Goal: Navigation & Orientation: Understand site structure

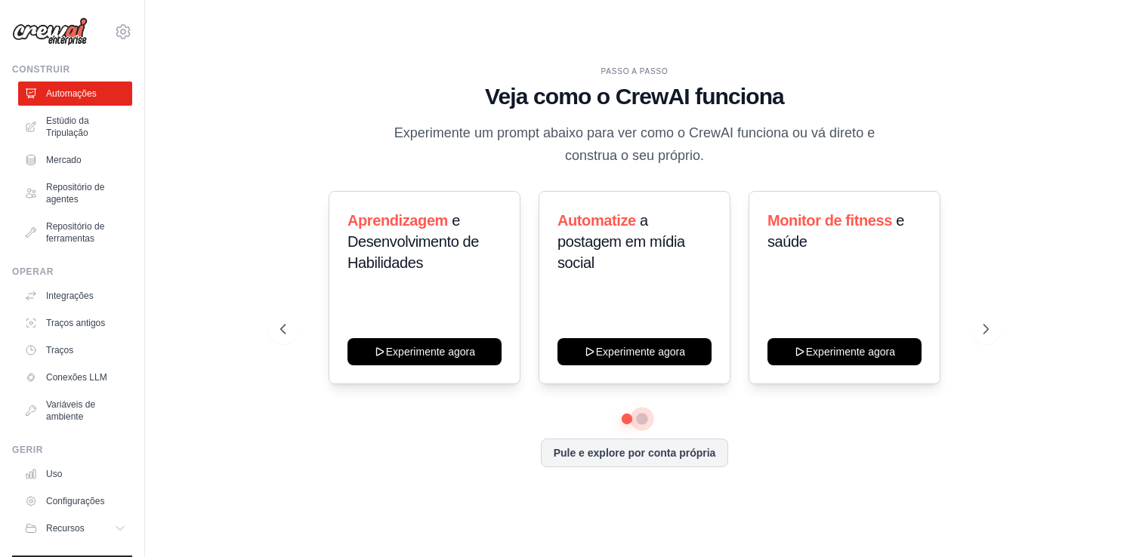
click at [643, 415] on button at bounding box center [642, 419] width 12 height 12
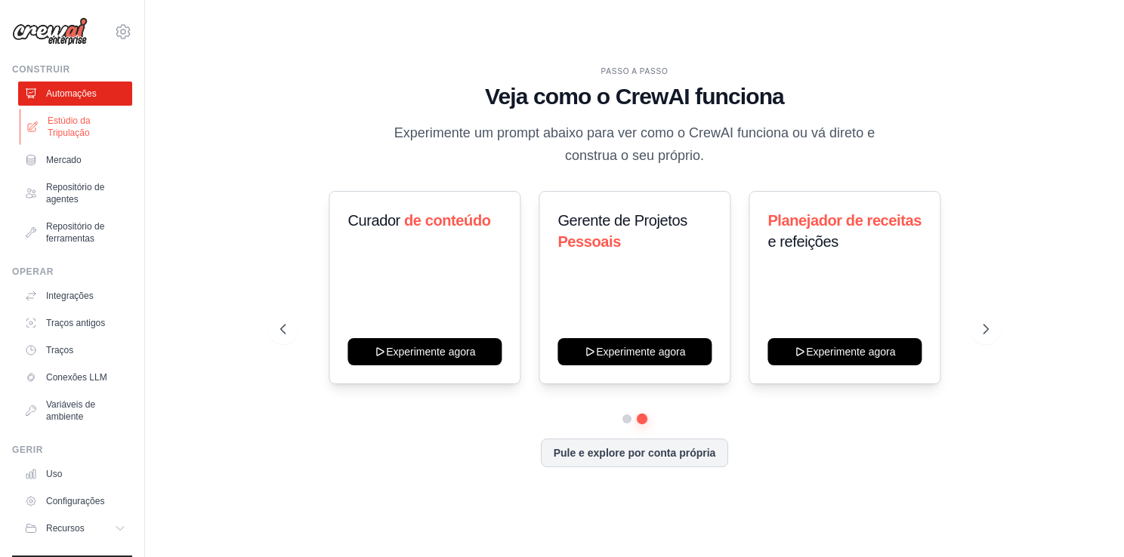
click at [82, 137] on font "Estúdio da Tripulação" at bounding box center [88, 127] width 80 height 24
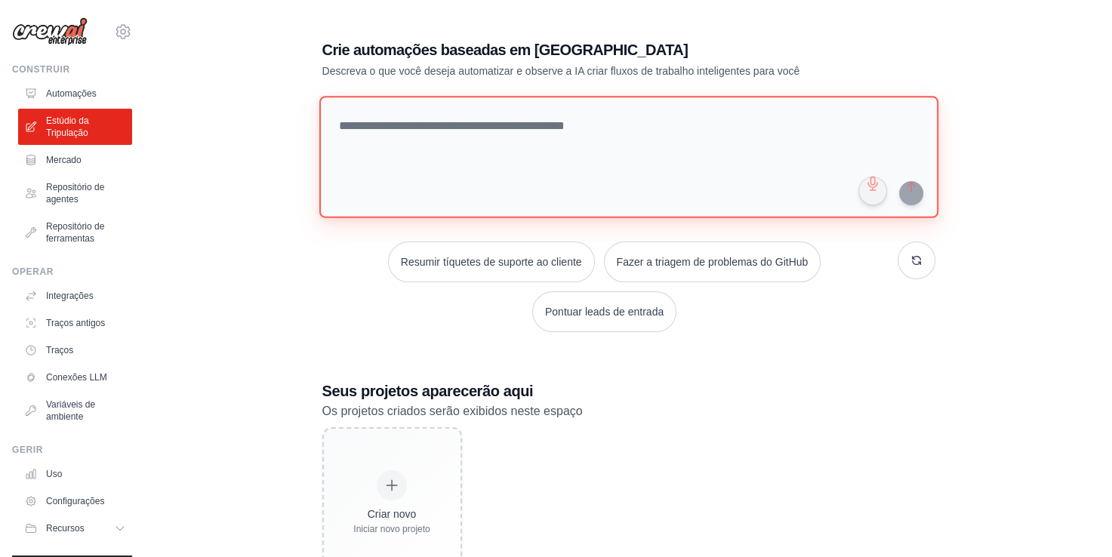
click at [454, 116] on textarea at bounding box center [628, 157] width 619 height 122
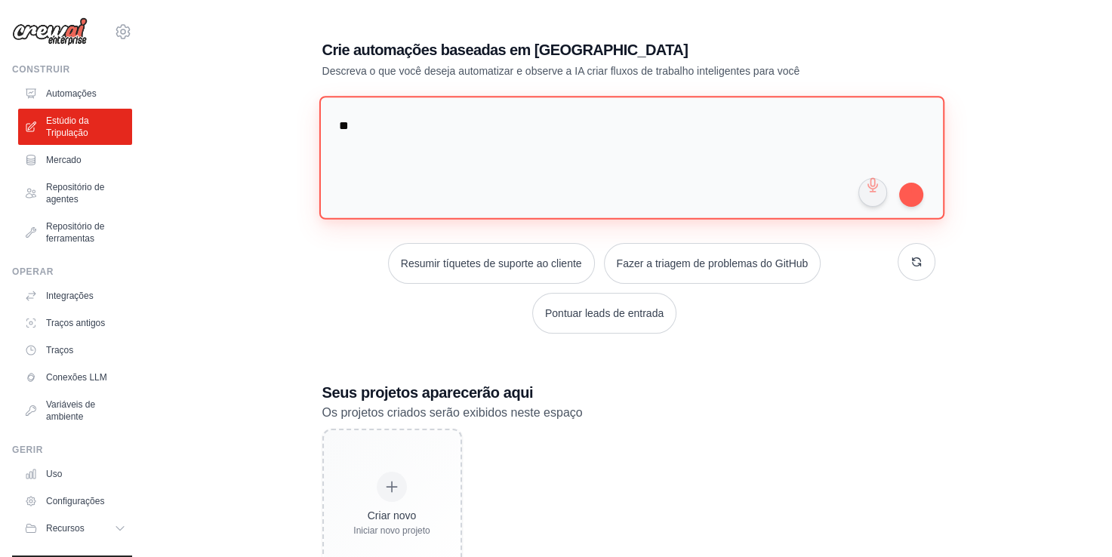
type textarea "*"
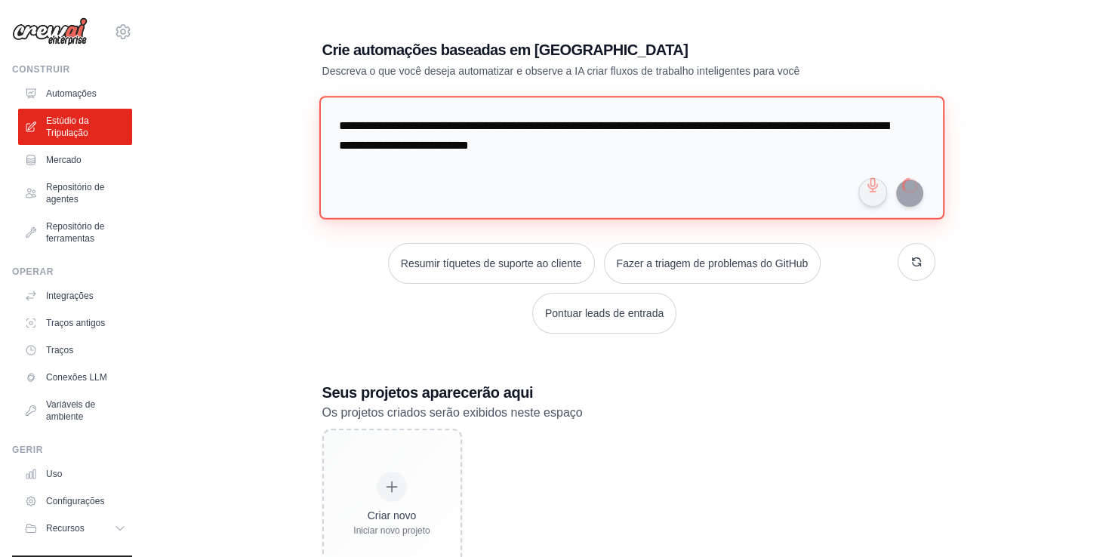
type textarea "**********"
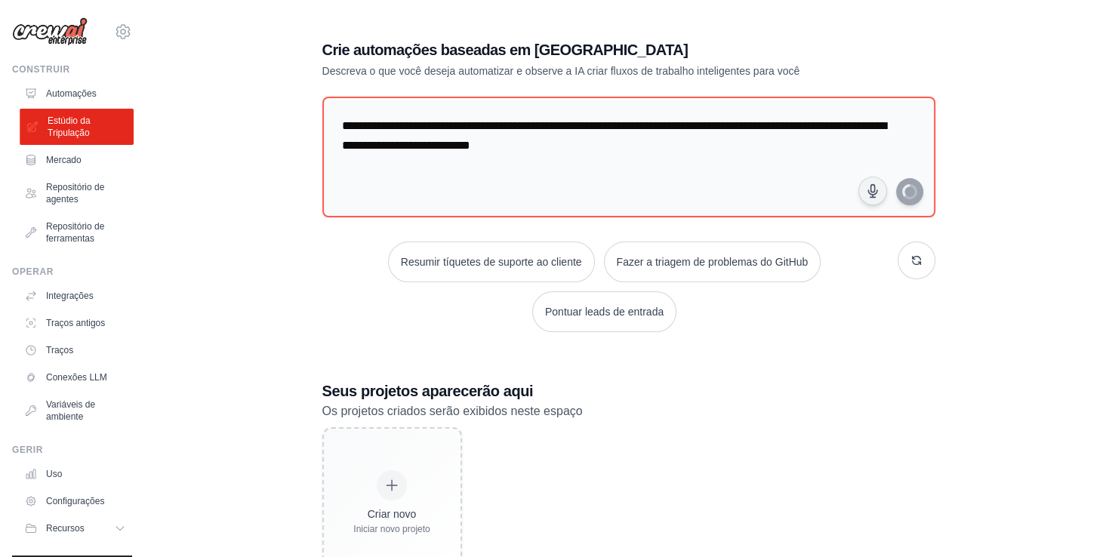
click at [75, 134] on font "Estúdio da Tripulação" at bounding box center [88, 127] width 80 height 24
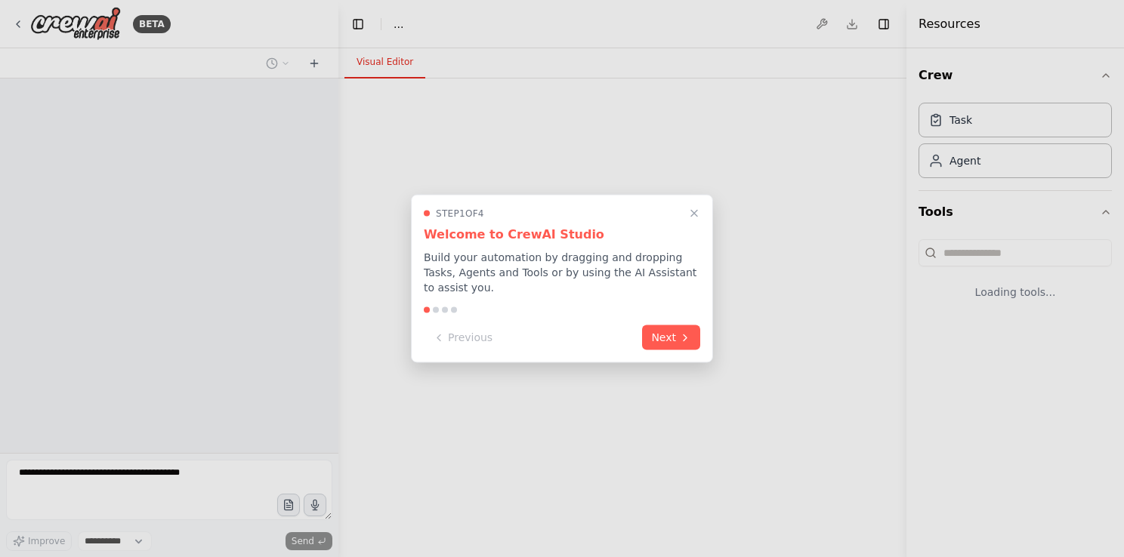
select select "****"
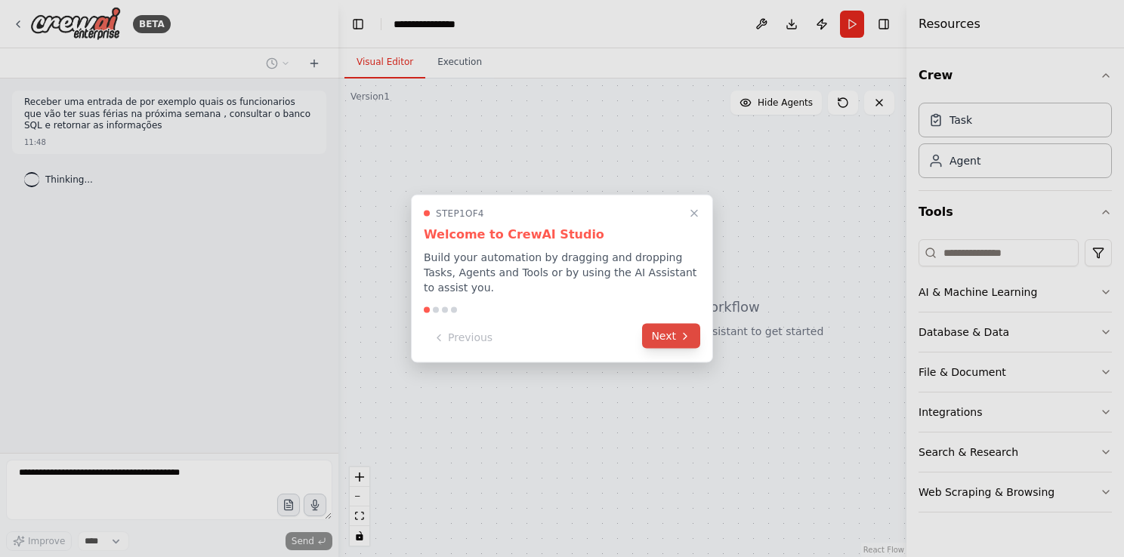
click at [671, 341] on button "Next" at bounding box center [671, 336] width 58 height 25
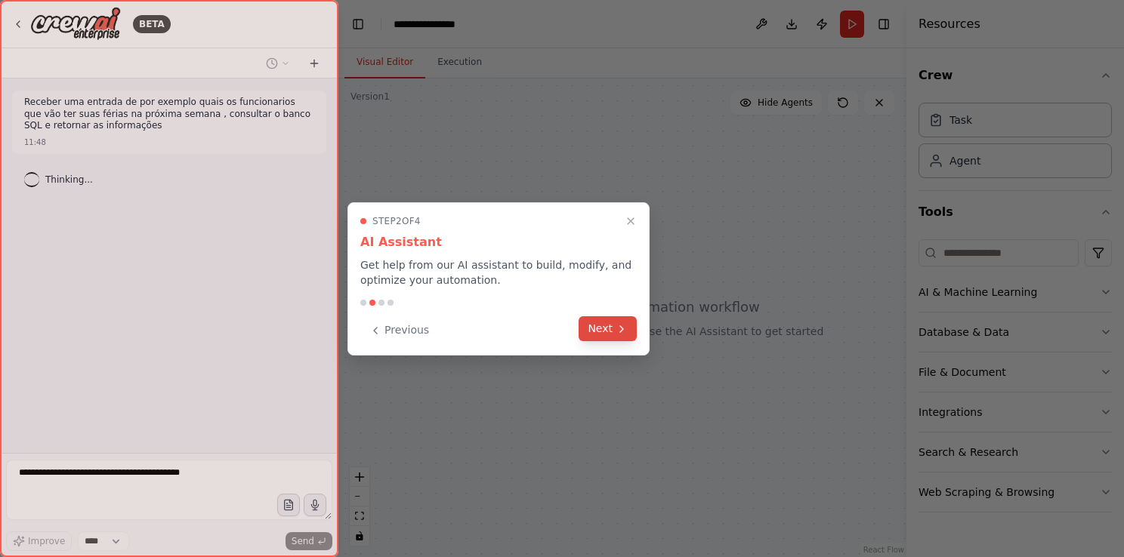
click at [608, 330] on button "Next" at bounding box center [607, 328] width 58 height 25
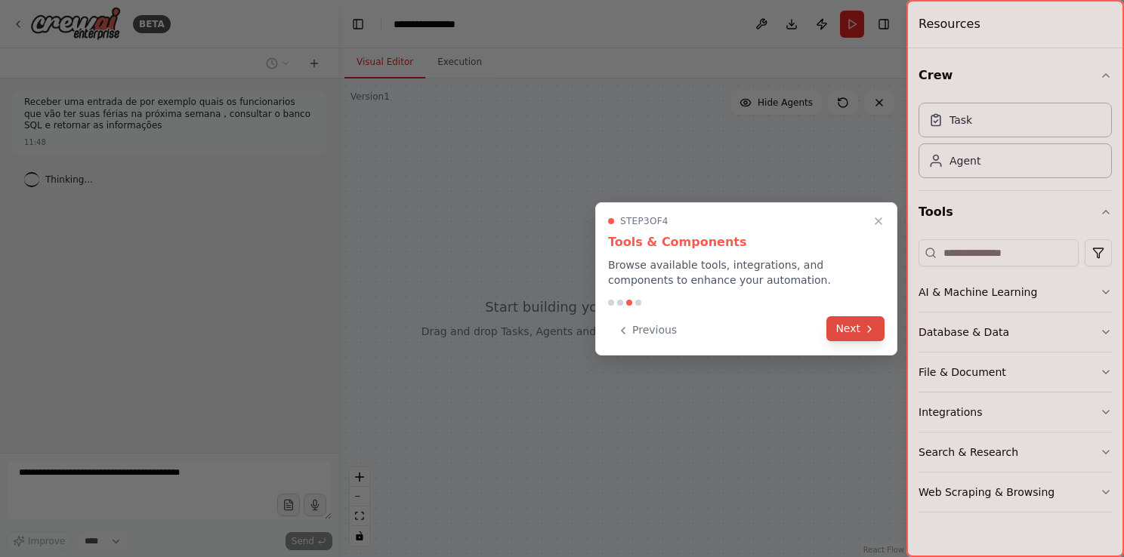
click at [862, 335] on button "Next" at bounding box center [855, 328] width 58 height 25
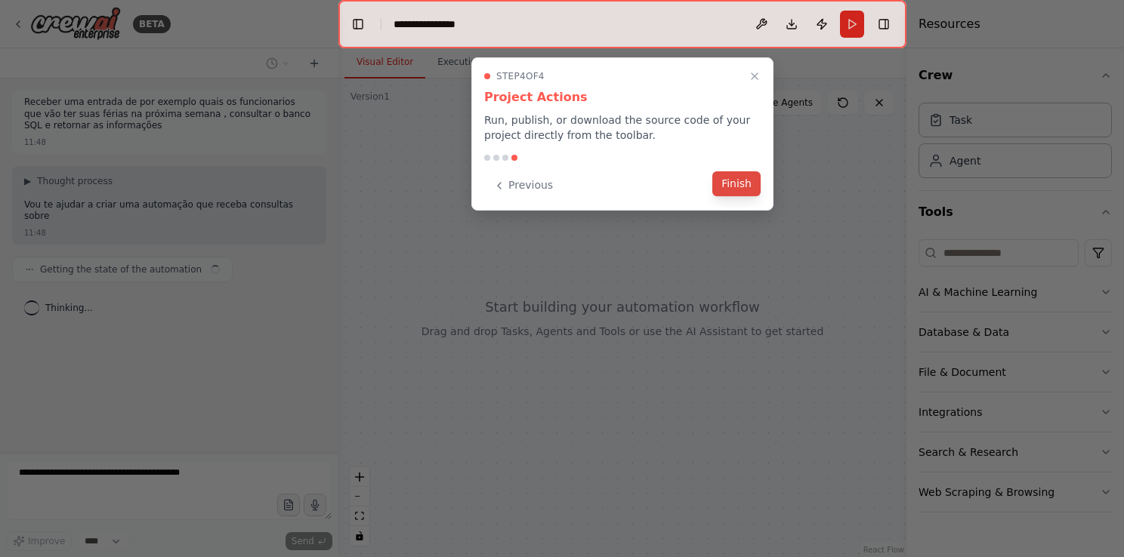
click at [738, 180] on button "Finish" at bounding box center [736, 183] width 48 height 25
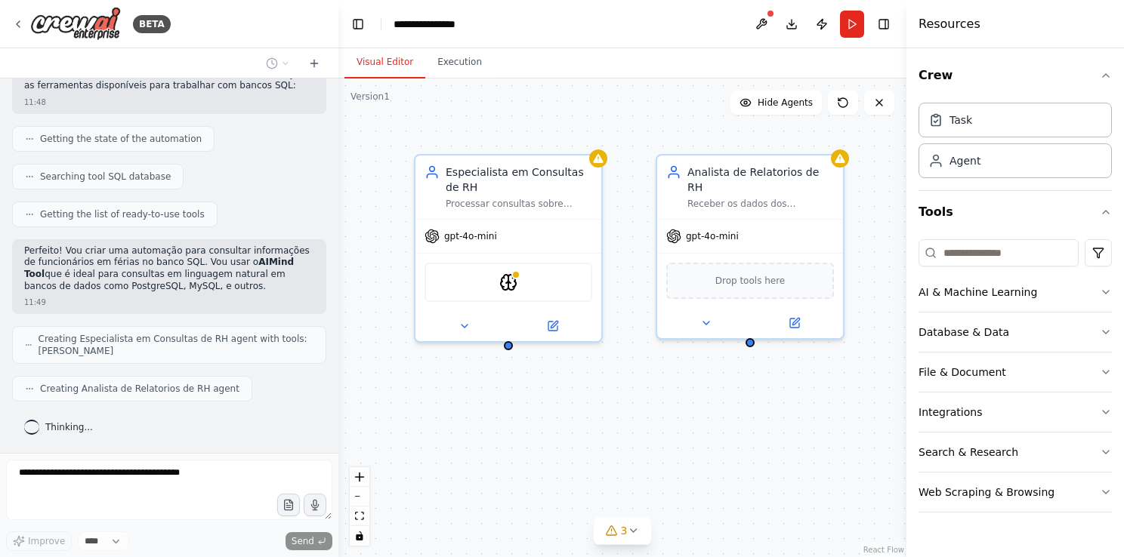
scroll to position [255, 0]
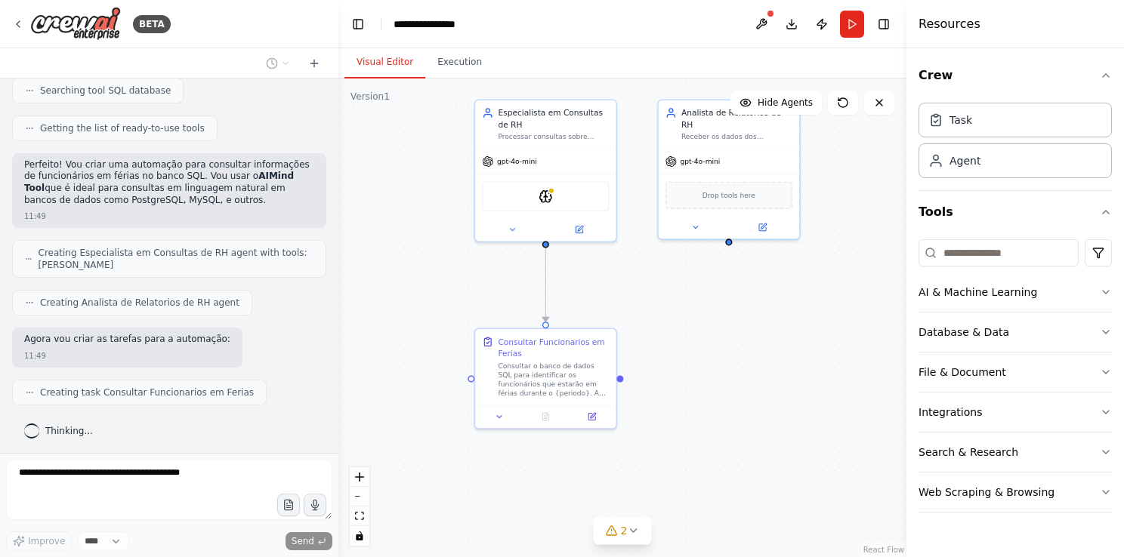
drag, startPoint x: 680, startPoint y: 439, endPoint x: 670, endPoint y: 341, distance: 99.4
click at [670, 341] on div ".deletable-edge-delete-btn { width: 20px; height: 20px; border: 0px solid #ffff…" at bounding box center [622, 318] width 568 height 479
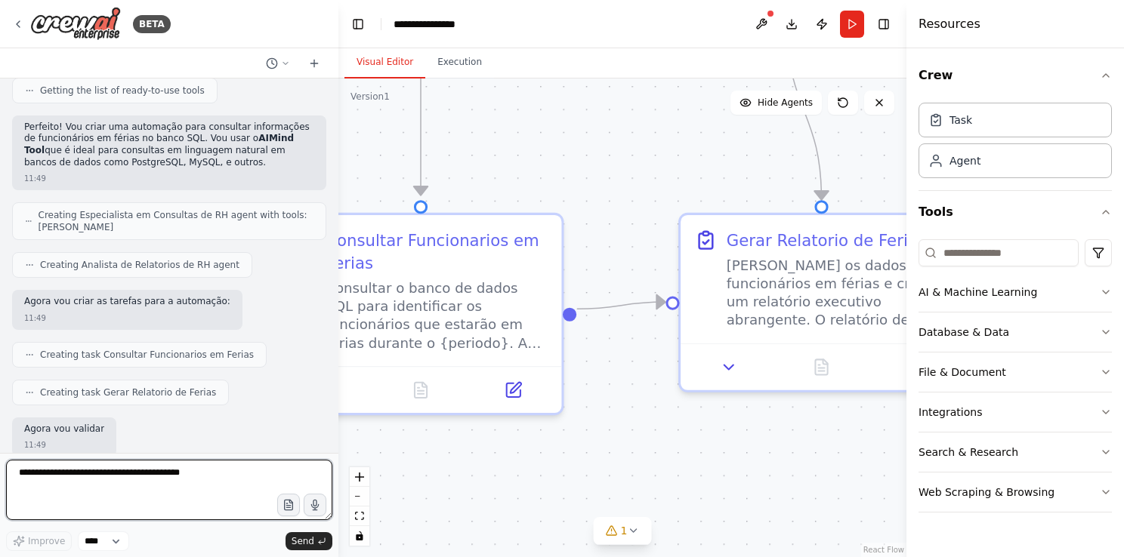
scroll to position [381, 0]
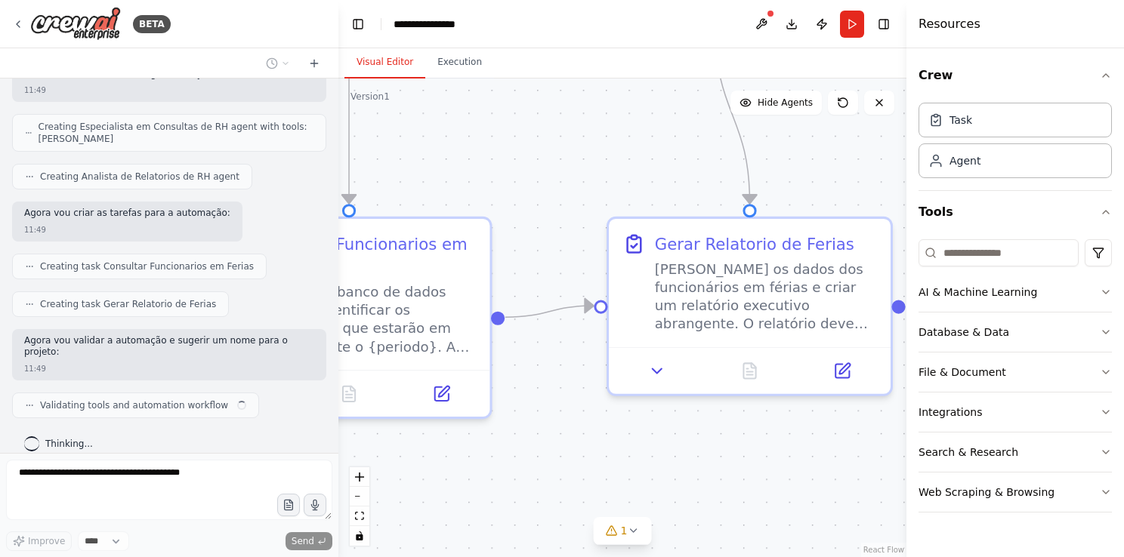
drag, startPoint x: 779, startPoint y: 463, endPoint x: 592, endPoint y: 410, distance: 194.6
click at [592, 410] on div ".deletable-edge-delete-btn { width: 20px; height: 20px; border: 0px solid #ffff…" at bounding box center [622, 318] width 568 height 479
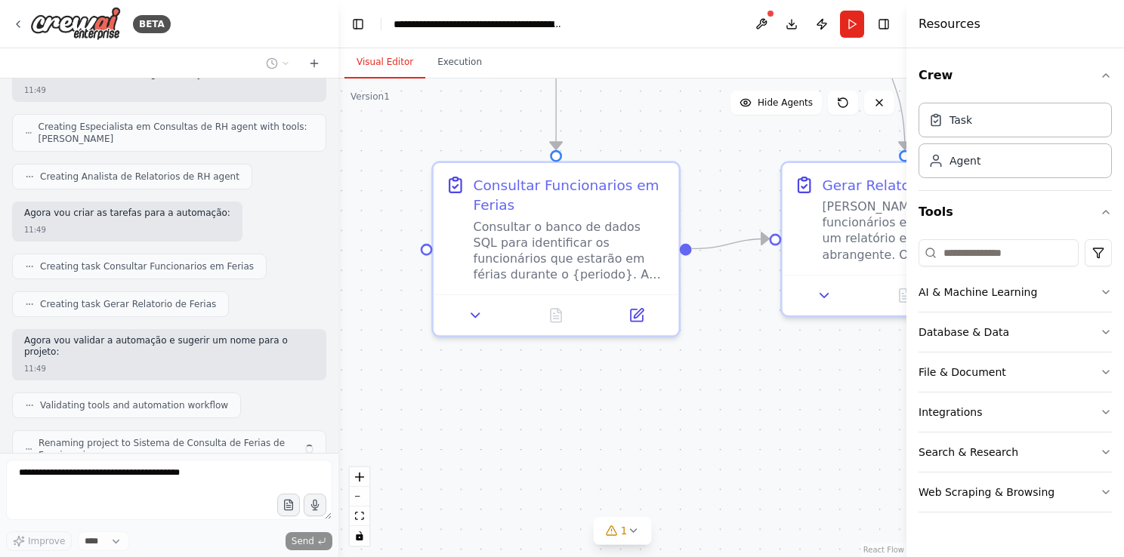
scroll to position [431, 0]
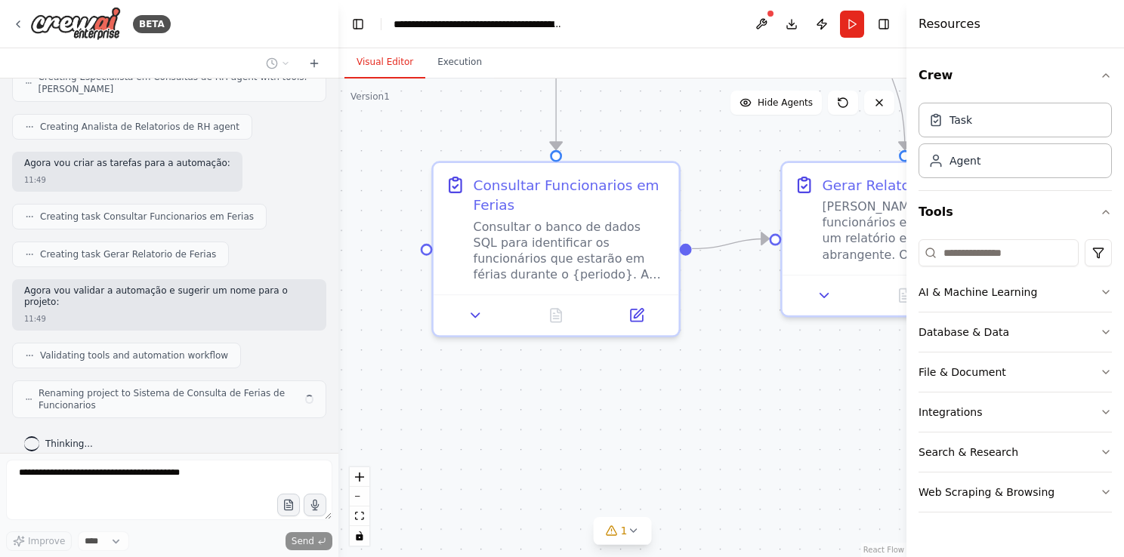
drag, startPoint x: 526, startPoint y: 403, endPoint x: 708, endPoint y: 325, distance: 198.9
click at [708, 325] on div ".deletable-edge-delete-btn { width: 20px; height: 20px; border: 0px solid #ffff…" at bounding box center [622, 318] width 568 height 479
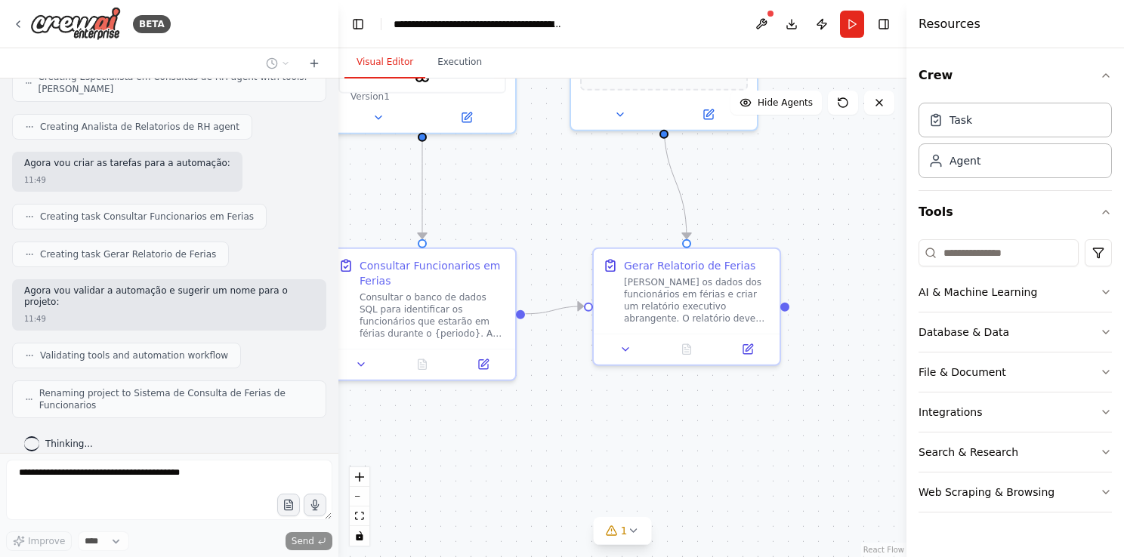
drag, startPoint x: 754, startPoint y: 372, endPoint x: 584, endPoint y: 418, distance: 177.0
click at [584, 418] on div ".deletable-edge-delete-btn { width: 20px; height: 20px; border: 0px solid #ffff…" at bounding box center [622, 318] width 568 height 479
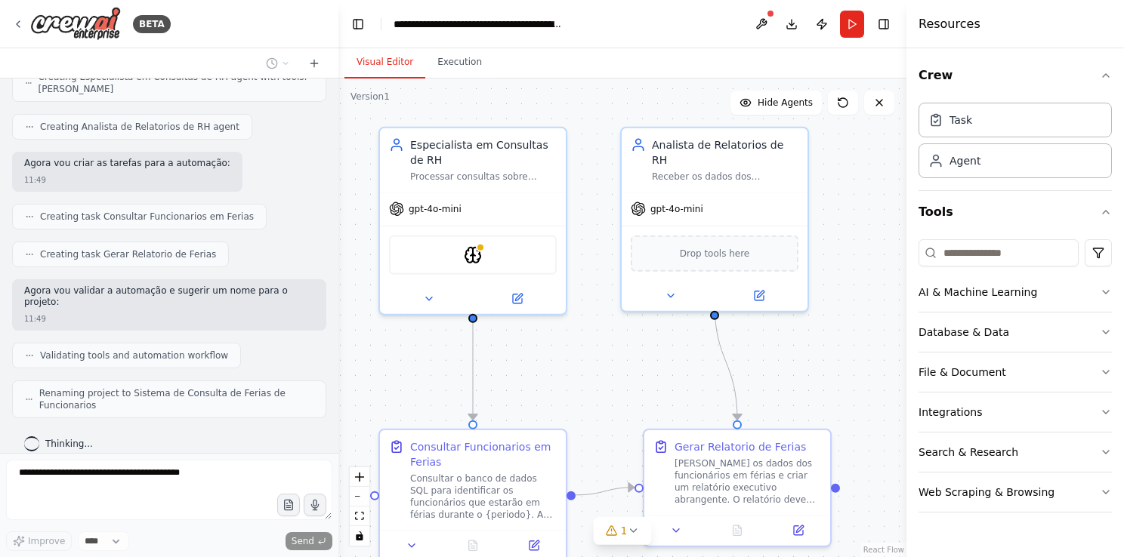
drag, startPoint x: 811, startPoint y: 186, endPoint x: 862, endPoint y: 370, distance: 191.3
click at [862, 370] on div ".deletable-edge-delete-btn { width: 20px; height: 20px; border: 0px solid #ffff…" at bounding box center [622, 318] width 568 height 479
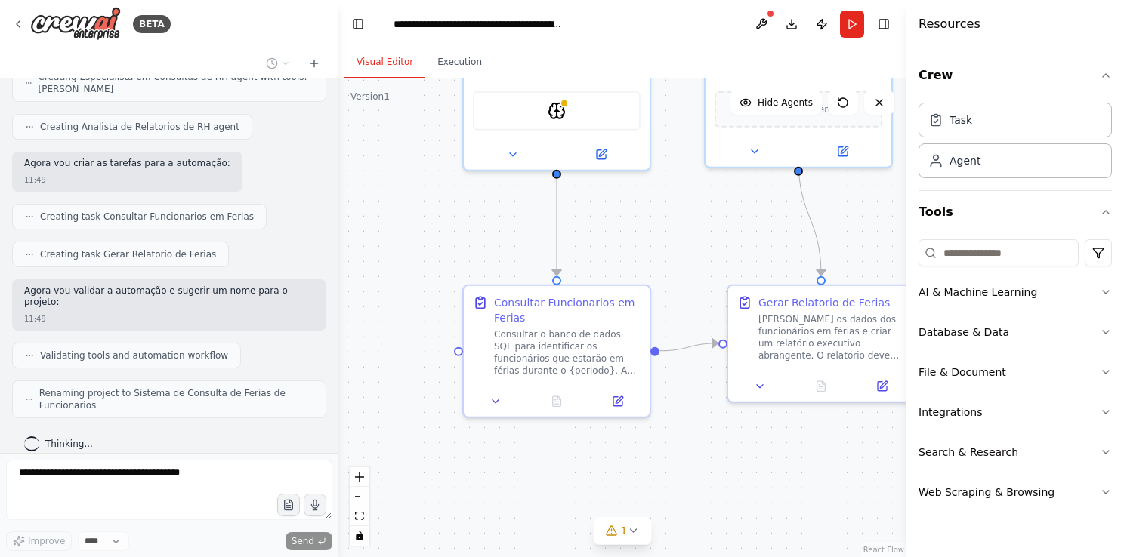
drag, startPoint x: 628, startPoint y: 393, endPoint x: 711, endPoint y: 246, distance: 169.1
click at [711, 246] on div ".deletable-edge-delete-btn { width: 20px; height: 20px; border: 0px solid #ffff…" at bounding box center [622, 318] width 568 height 479
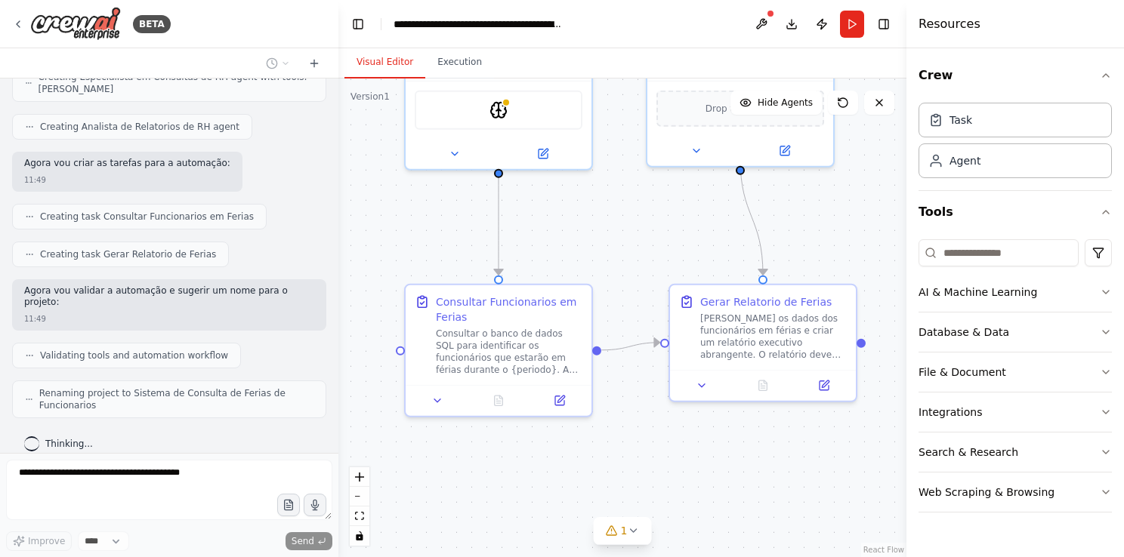
drag, startPoint x: 695, startPoint y: 448, endPoint x: 633, endPoint y: 448, distance: 61.9
click at [633, 448] on div ".deletable-edge-delete-btn { width: 20px; height: 20px; border: 0px solid #ffff…" at bounding box center [622, 318] width 568 height 479
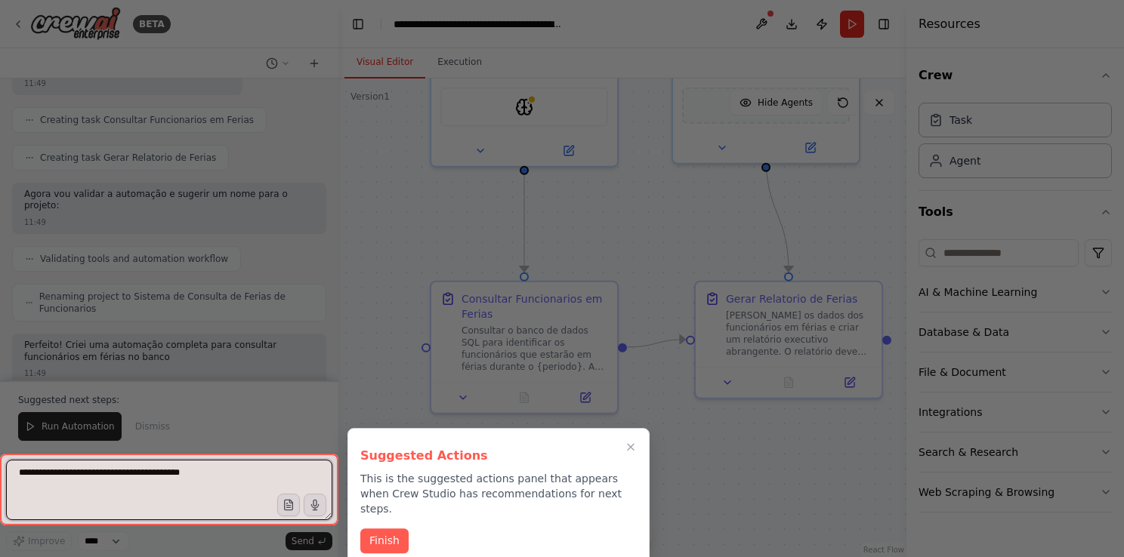
drag, startPoint x: 640, startPoint y: 446, endPoint x: 669, endPoint y: 442, distance: 28.9
click at [669, 442] on div "BETA Receber uma entrada de por exemplo quais os funcionarios que vão ter suas …" at bounding box center [562, 278] width 1124 height 557
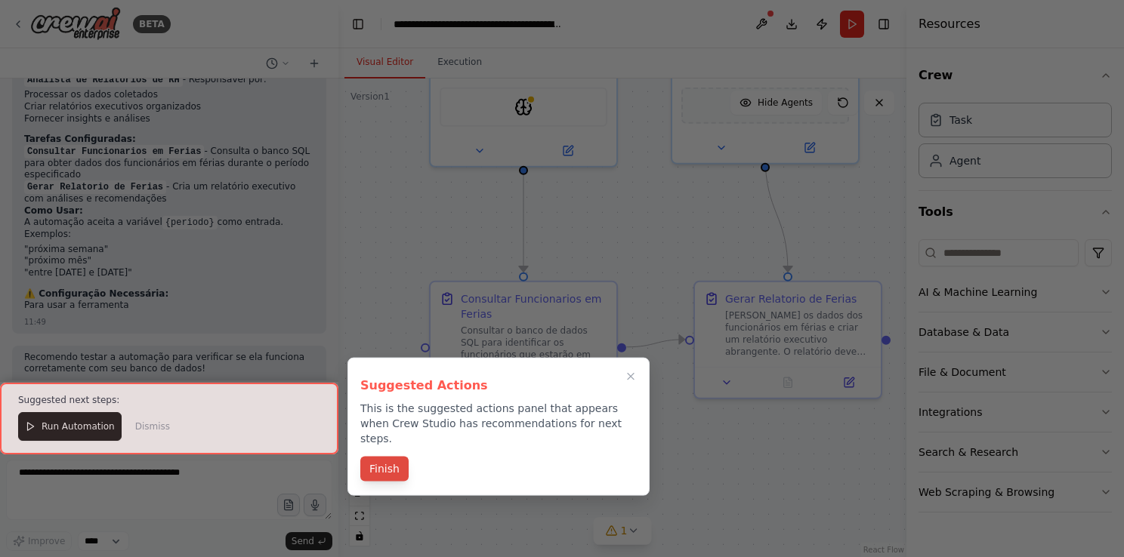
click at [383, 457] on button "Finish" at bounding box center [384, 469] width 48 height 25
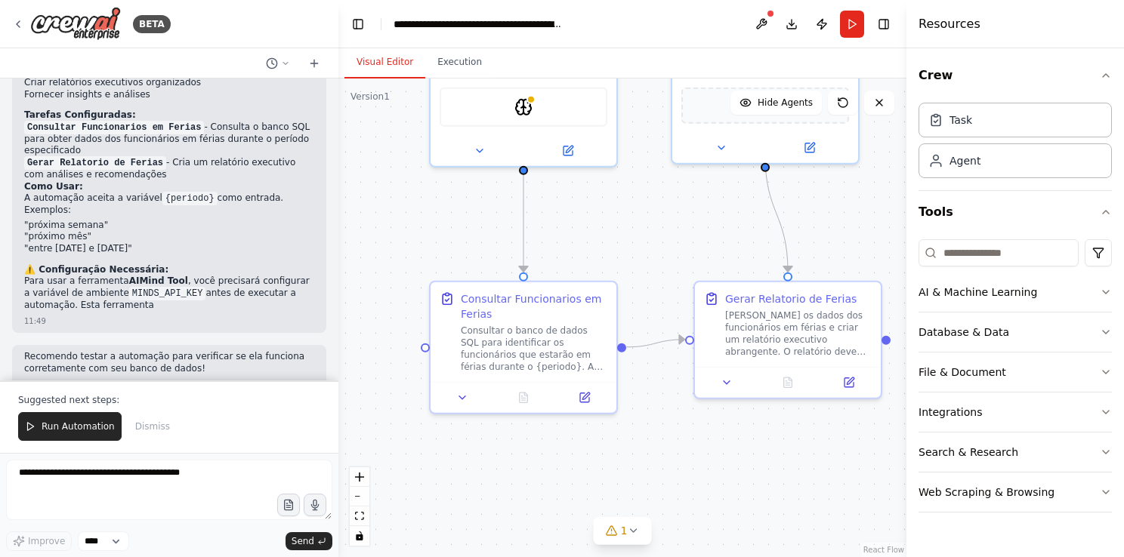
scroll to position [927, 0]
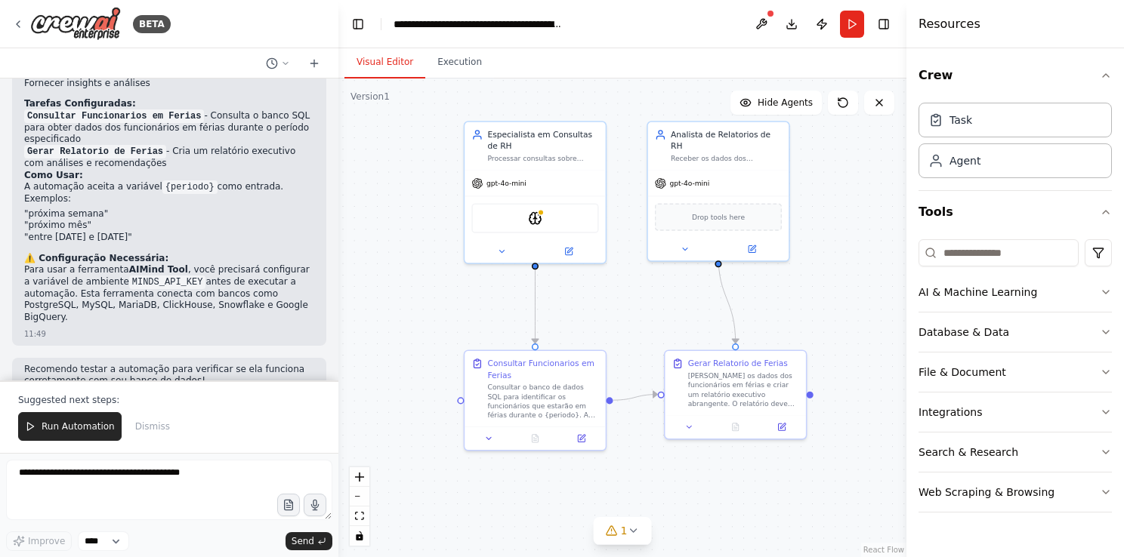
drag, startPoint x: 661, startPoint y: 245, endPoint x: 636, endPoint y: 299, distance: 59.8
click at [636, 299] on div ".deletable-edge-delete-btn { width: 20px; height: 20px; border: 0px solid #ffff…" at bounding box center [622, 318] width 568 height 479
click at [130, 484] on textarea at bounding box center [169, 490] width 326 height 60
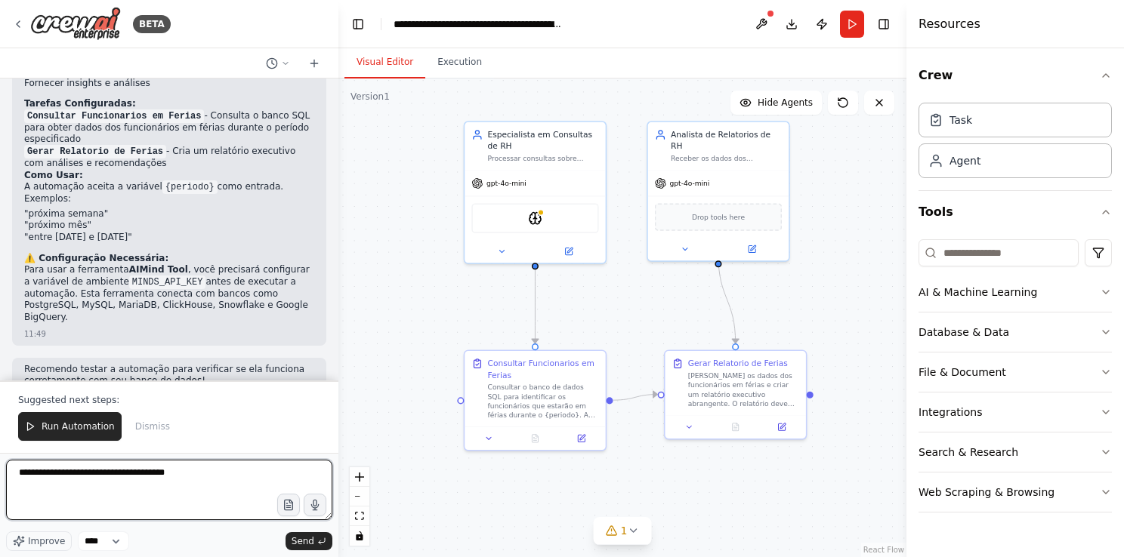
type textarea "**********"
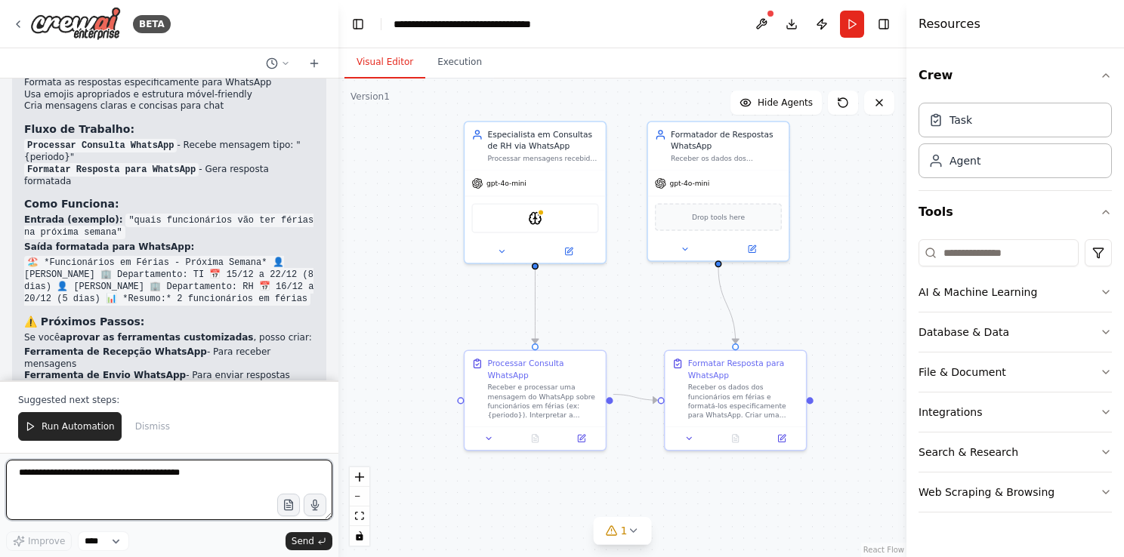
scroll to position [2610, 0]
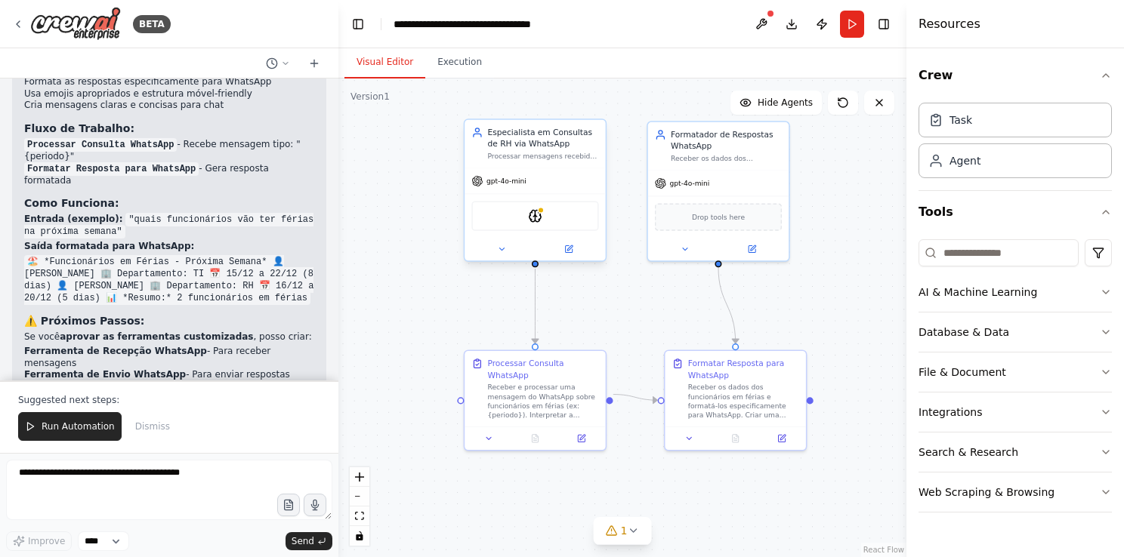
click at [549, 222] on div "AIMindTool" at bounding box center [534, 215] width 127 height 29
click at [632, 541] on button "1" at bounding box center [623, 531] width 58 height 28
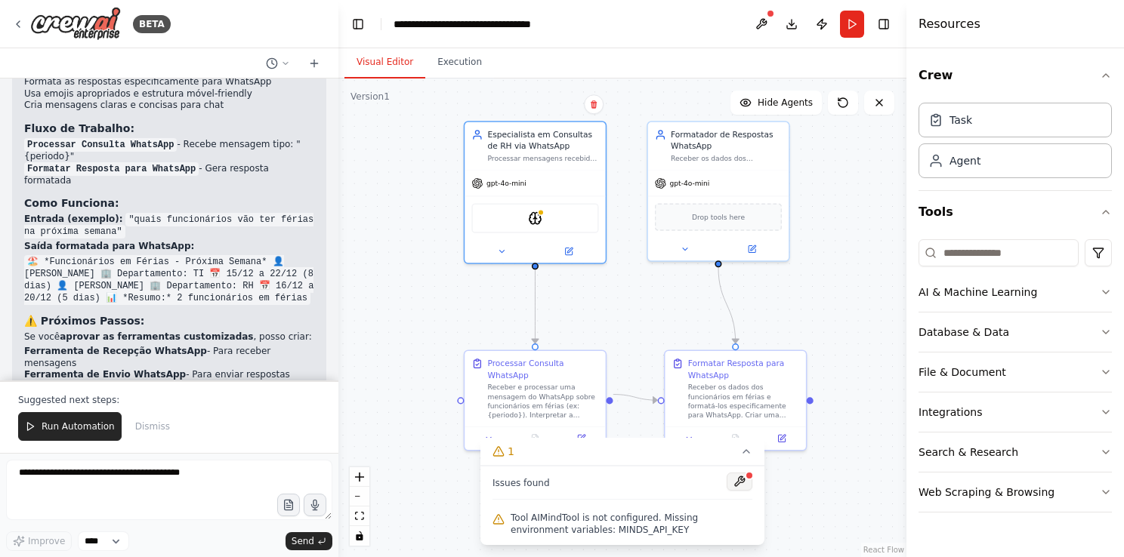
click at [737, 482] on button at bounding box center [739, 482] width 26 height 18
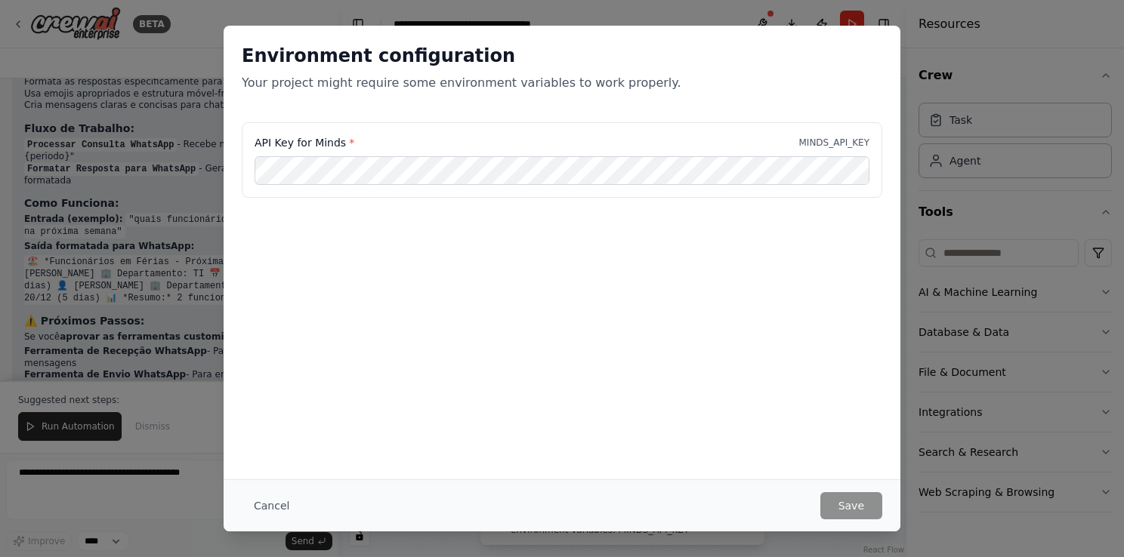
click at [273, 507] on button "Cancel" at bounding box center [272, 505] width 60 height 27
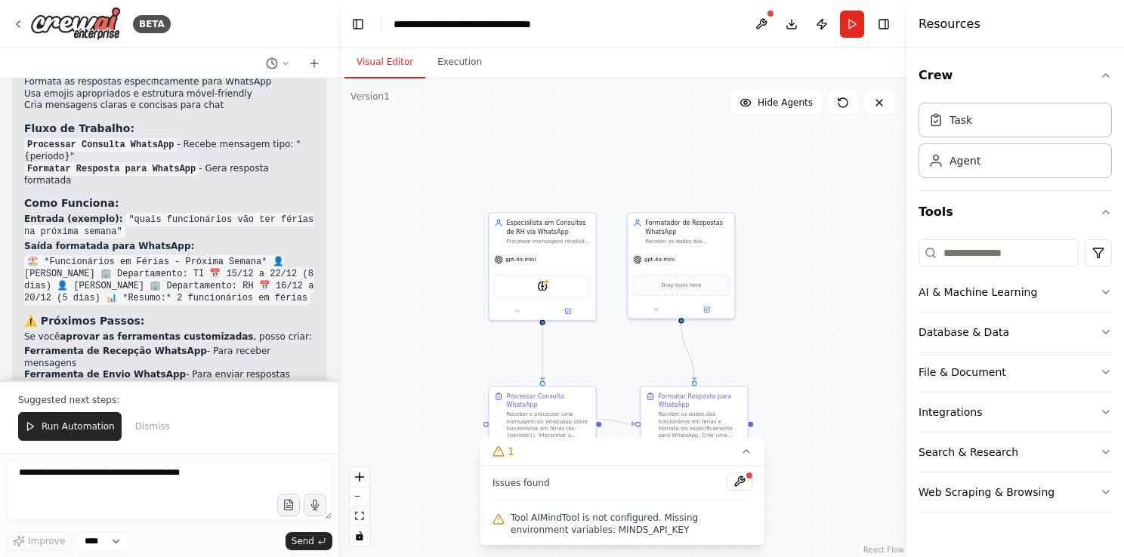
drag, startPoint x: 634, startPoint y: 285, endPoint x: 614, endPoint y: 328, distance: 47.6
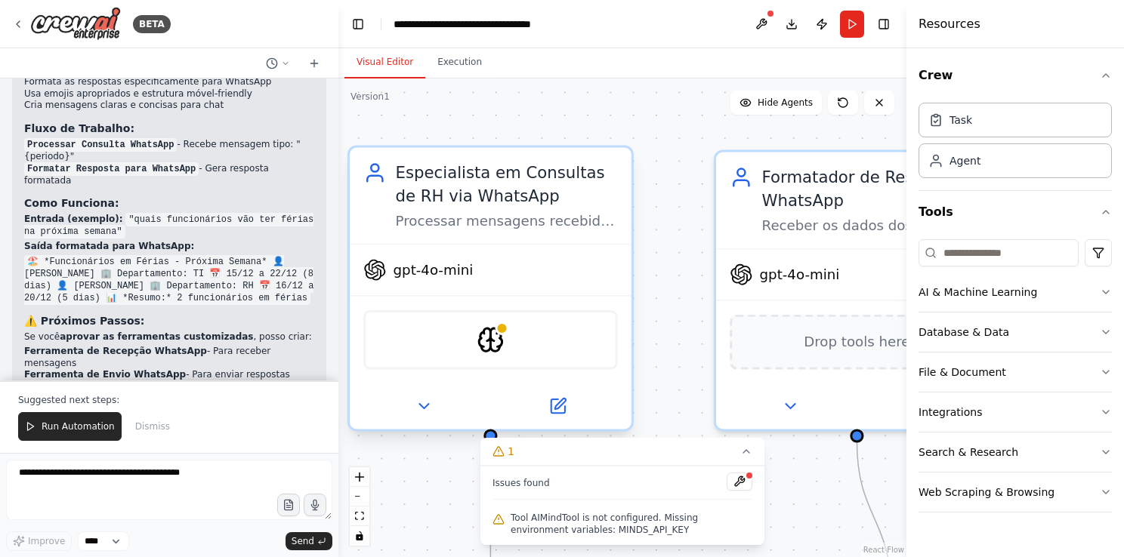
click at [455, 218] on div "Processar mensagens recebidas via WhatsApp sobre funcionários em férias (como {…" at bounding box center [507, 220] width 222 height 18
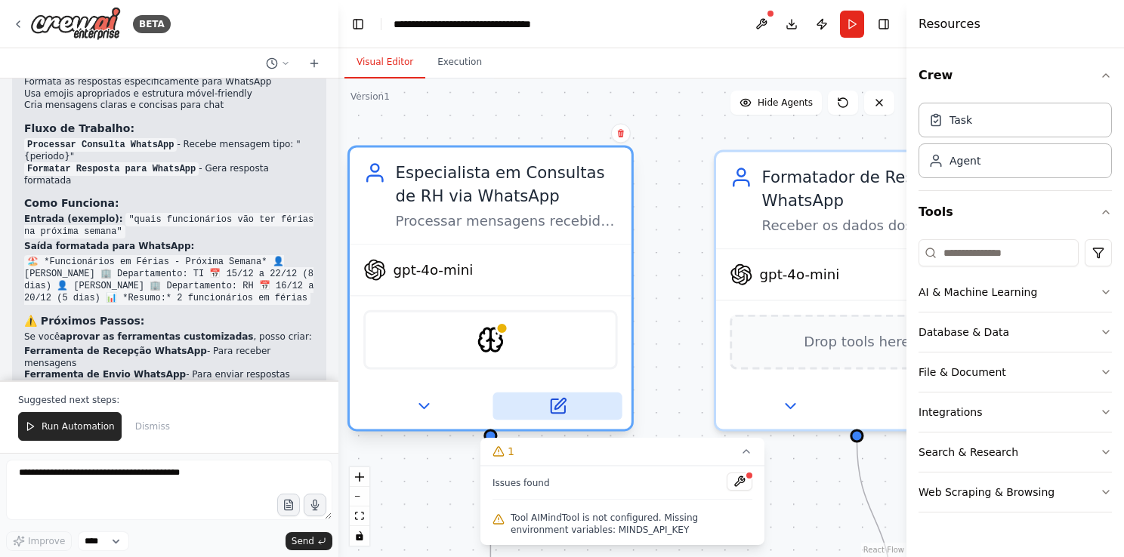
click at [562, 409] on icon at bounding box center [558, 406] width 14 height 14
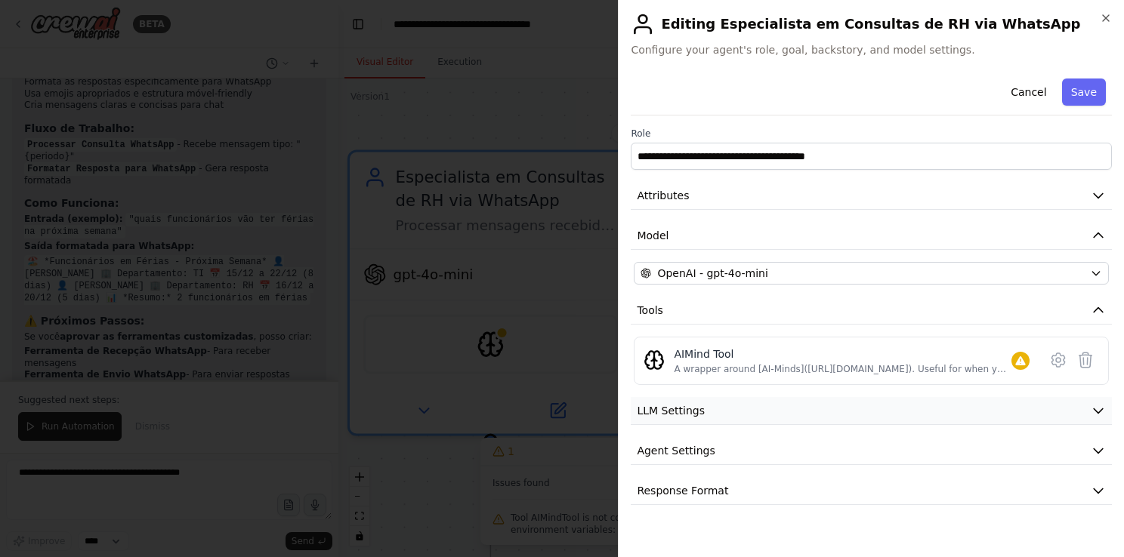
click at [1099, 410] on icon "button" at bounding box center [1097, 411] width 9 height 5
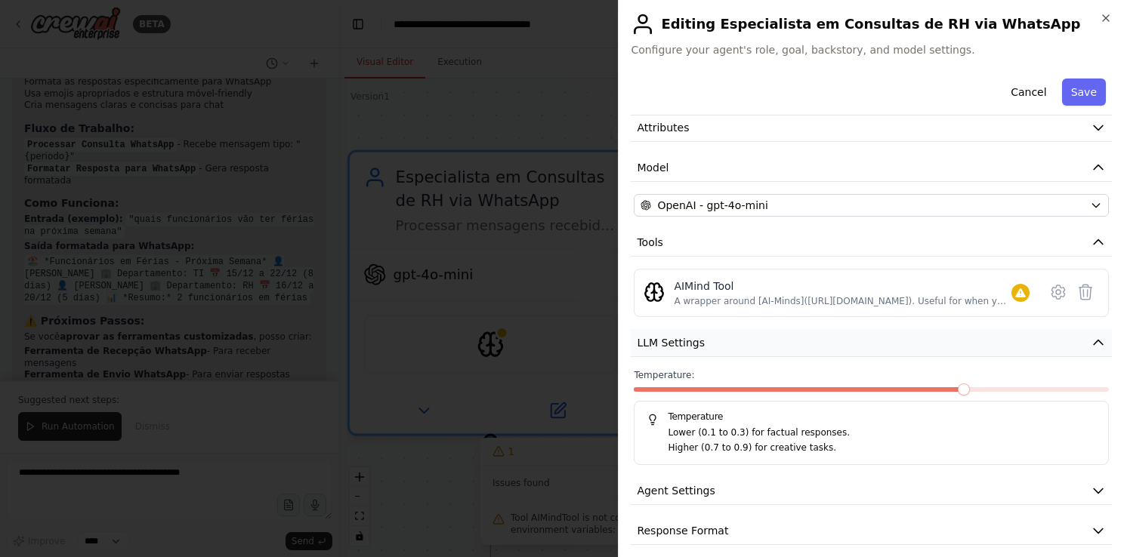
scroll to position [78, 0]
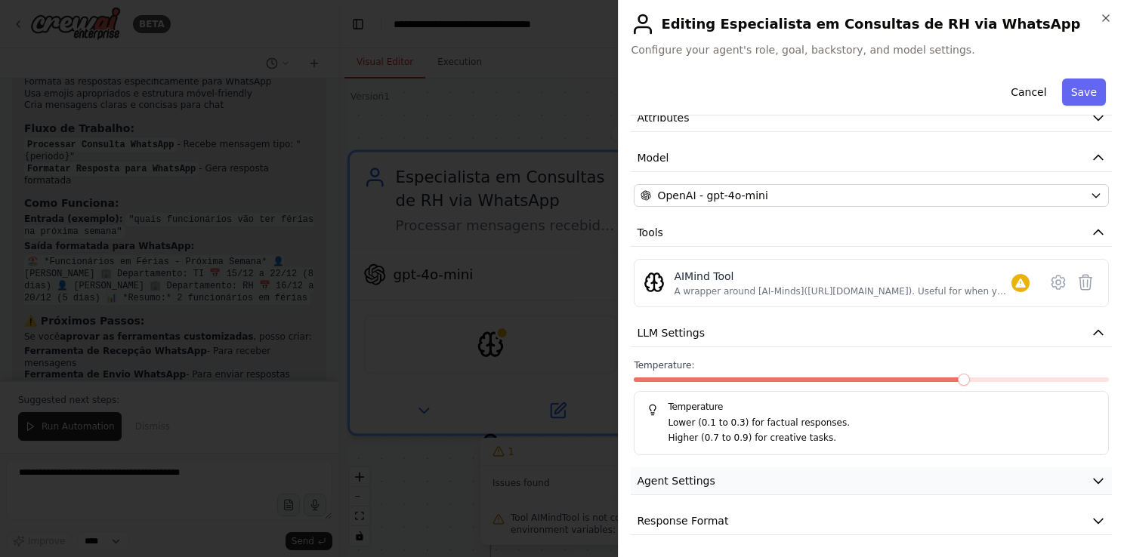
click at [1093, 480] on icon "button" at bounding box center [1097, 482] width 9 height 5
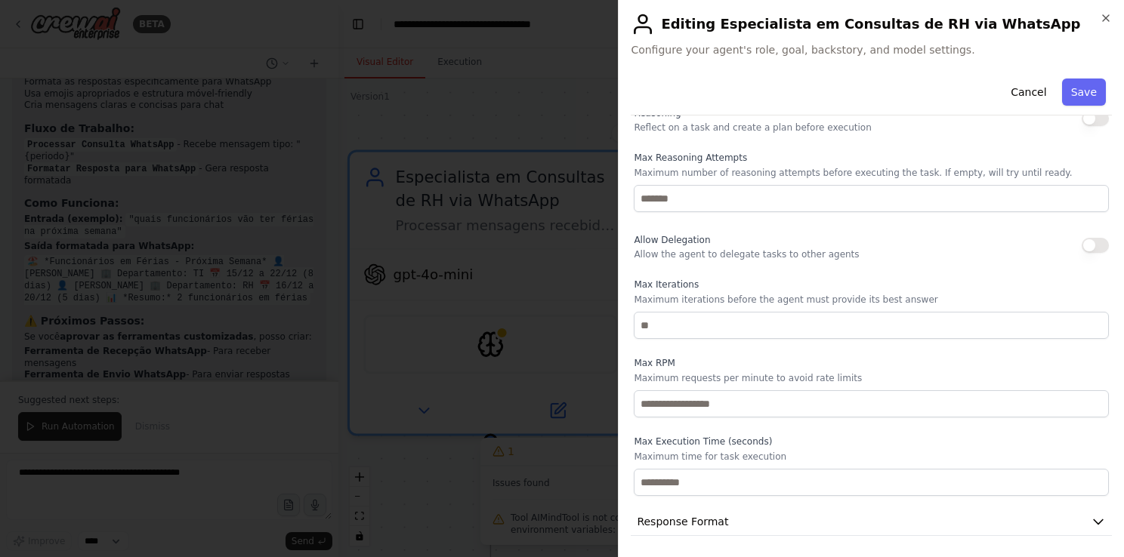
scroll to position [483, 0]
click at [1090, 513] on icon "button" at bounding box center [1097, 520] width 15 height 15
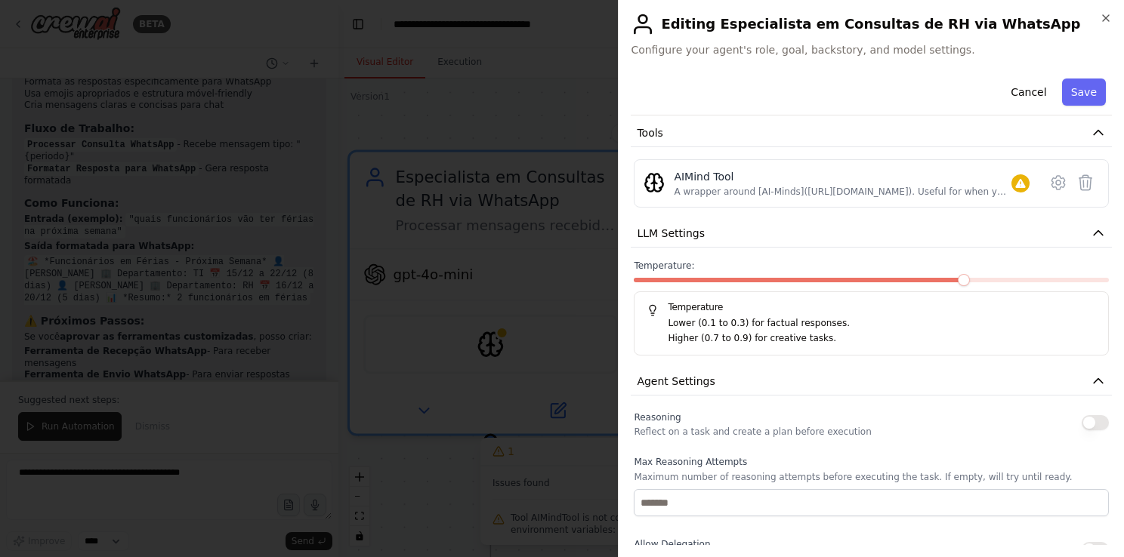
scroll to position [175, 0]
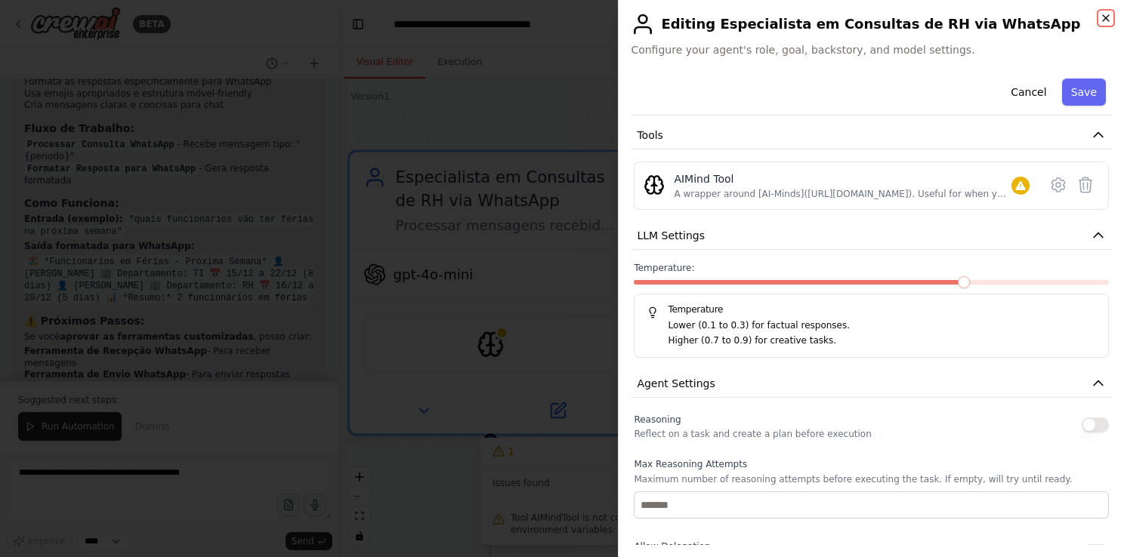
click at [1106, 17] on icon "button" at bounding box center [1105, 18] width 12 height 12
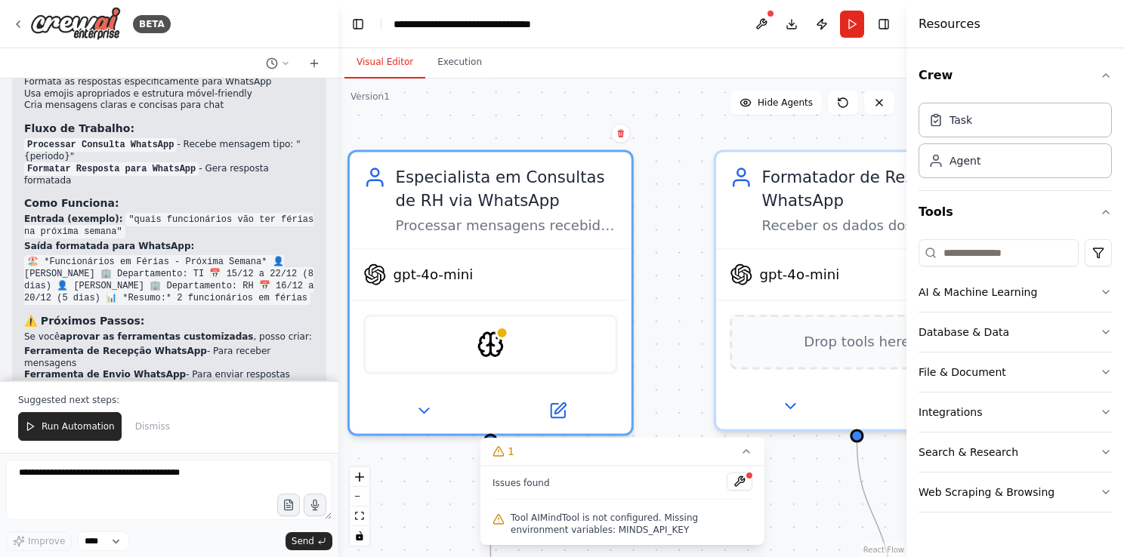
click at [679, 118] on div ".deletable-edge-delete-btn { width: 20px; height: 20px; border: 0px solid #ffff…" at bounding box center [622, 318] width 568 height 479
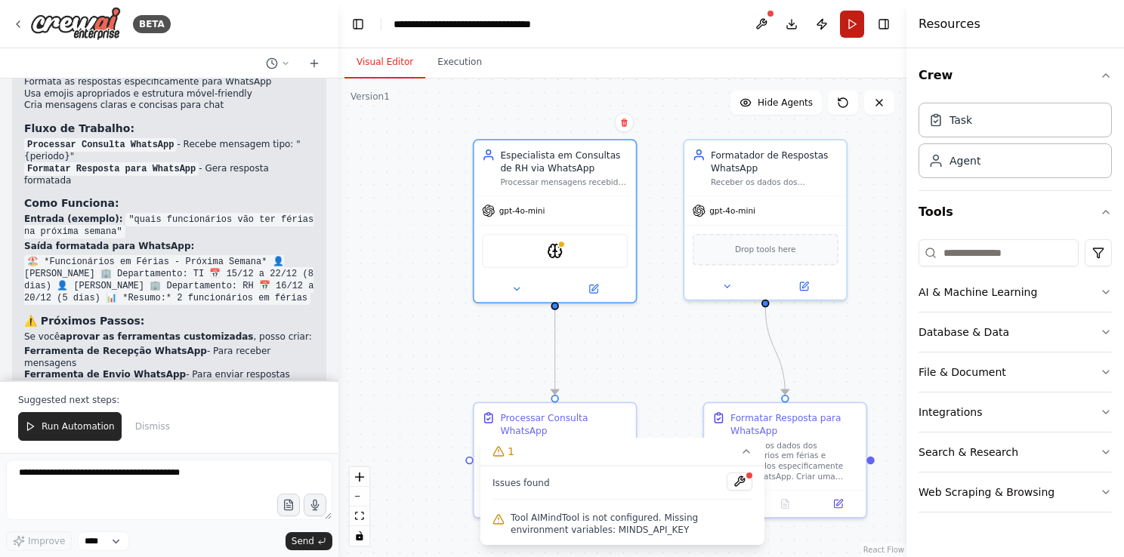
click at [861, 29] on button "Run" at bounding box center [852, 24] width 24 height 27
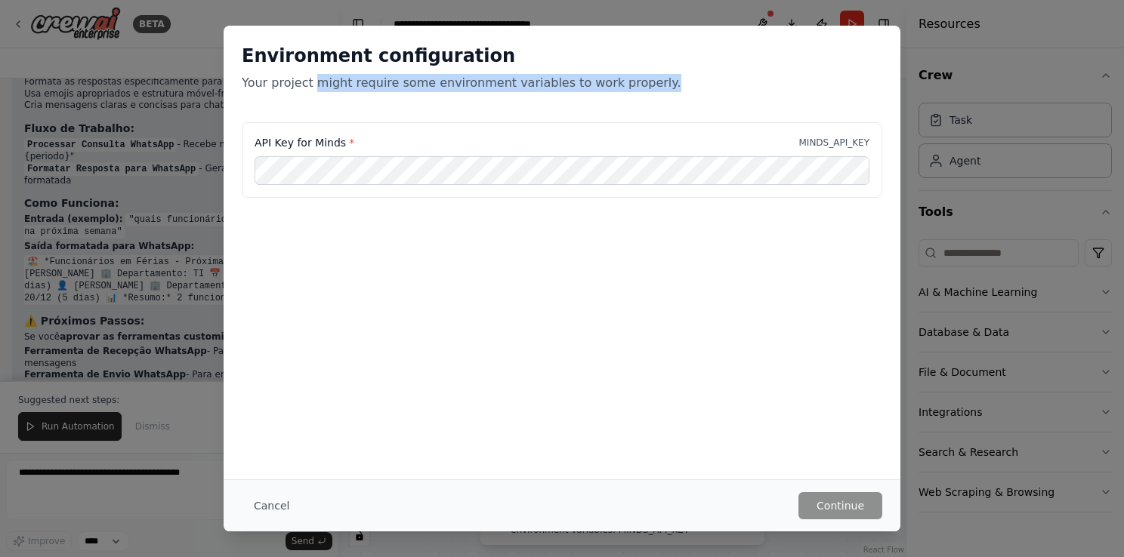
drag, startPoint x: 310, startPoint y: 83, endPoint x: 672, endPoint y: 97, distance: 362.8
click at [672, 97] on div "Environment configuration Your project might require some environment variables…" at bounding box center [562, 74] width 677 height 97
click at [277, 506] on button "Cancel" at bounding box center [272, 505] width 60 height 27
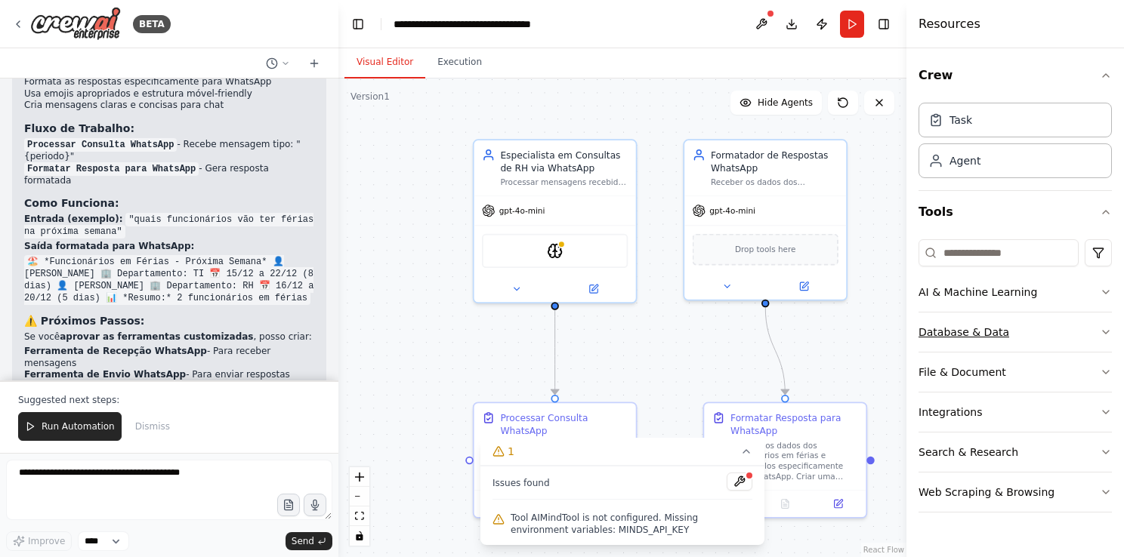
click at [1106, 333] on icon "button" at bounding box center [1105, 332] width 12 height 12
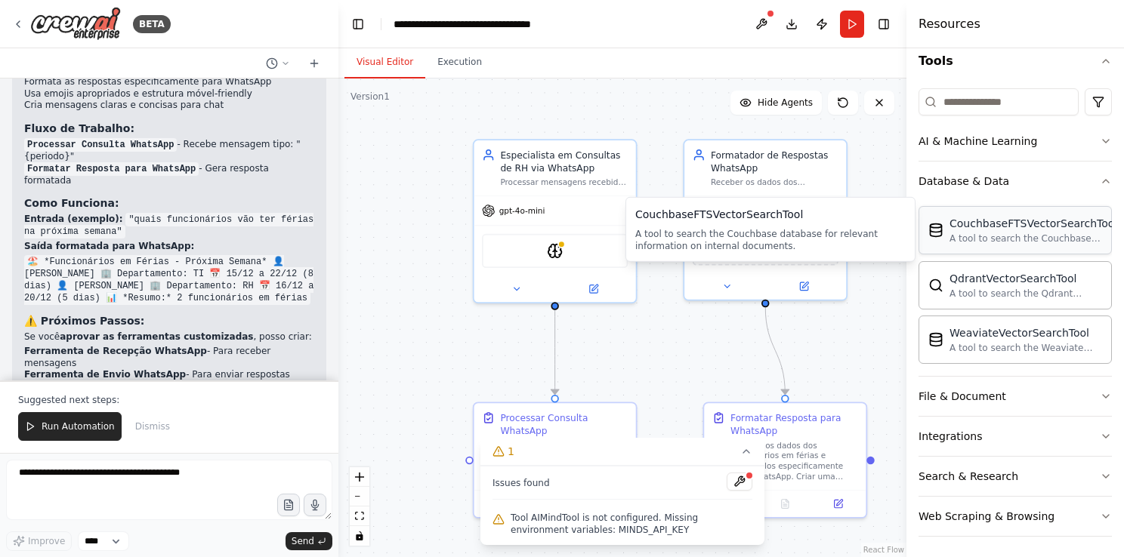
scroll to position [152, 0]
click at [988, 238] on div "A tool to search the Couchbase database for relevant information on internal do…" at bounding box center [1033, 238] width 168 height 12
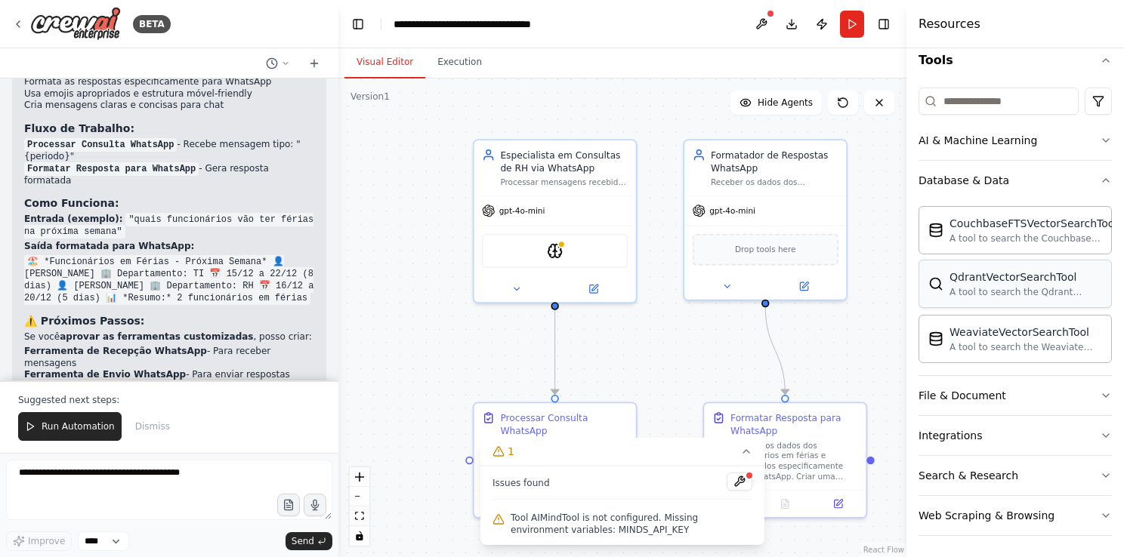
click at [1011, 295] on div "A tool to search the Qdrant database for relevant information on internal docum…" at bounding box center [1025, 292] width 153 height 12
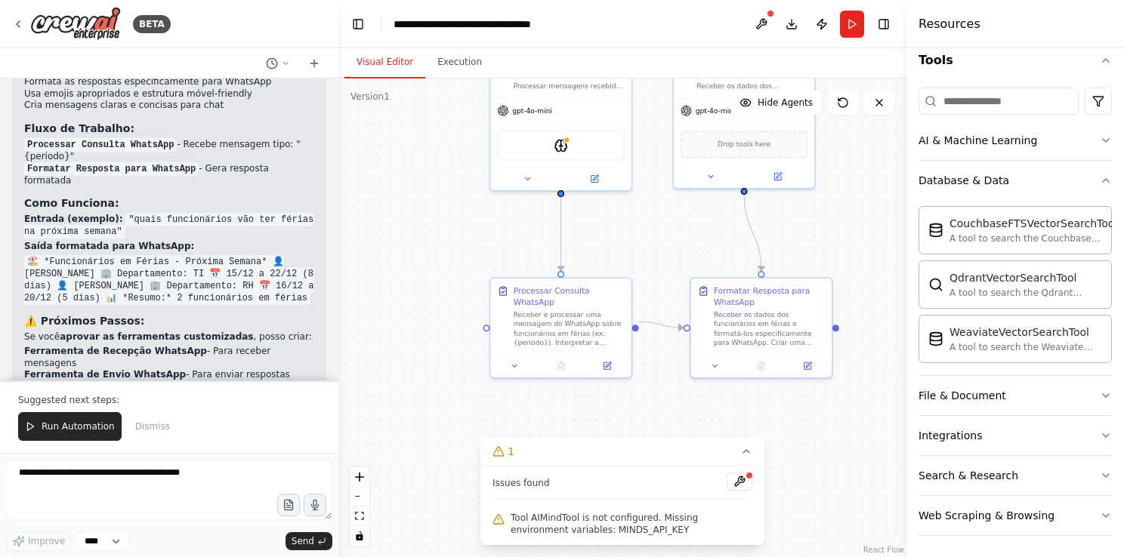
drag, startPoint x: 634, startPoint y: 380, endPoint x: 635, endPoint y: 276, distance: 103.5
click at [635, 276] on div ".deletable-edge-delete-btn { width: 20px; height: 20px; border: 0px solid #ffff…" at bounding box center [622, 318] width 568 height 479
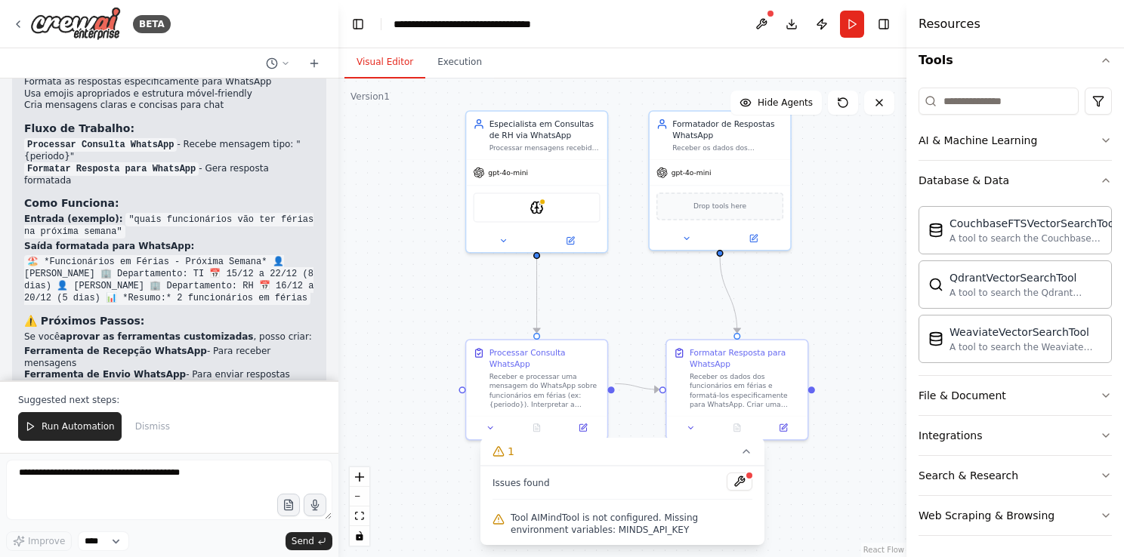
drag, startPoint x: 658, startPoint y: 242, endPoint x: 634, endPoint y: 304, distance: 66.5
click at [634, 304] on div ".deletable-edge-delete-btn { width: 20px; height: 20px; border: 0px solid #ffff…" at bounding box center [622, 318] width 568 height 479
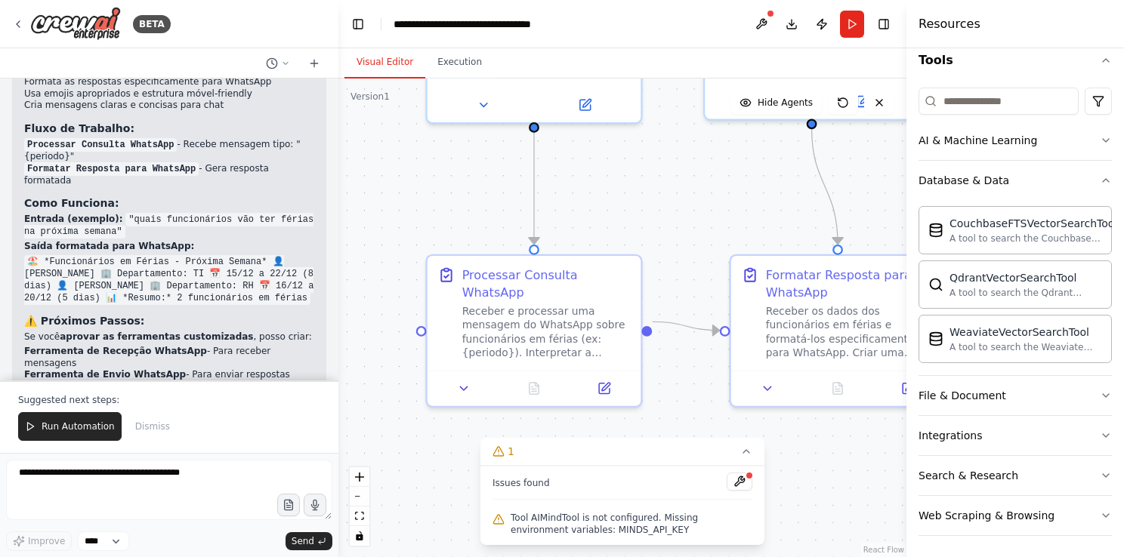
drag, startPoint x: 613, startPoint y: 352, endPoint x: 637, endPoint y: 182, distance: 171.6
click at [637, 182] on div ".deletable-edge-delete-btn { width: 20px; height: 20px; border: 0px solid #ffff…" at bounding box center [622, 318] width 568 height 479
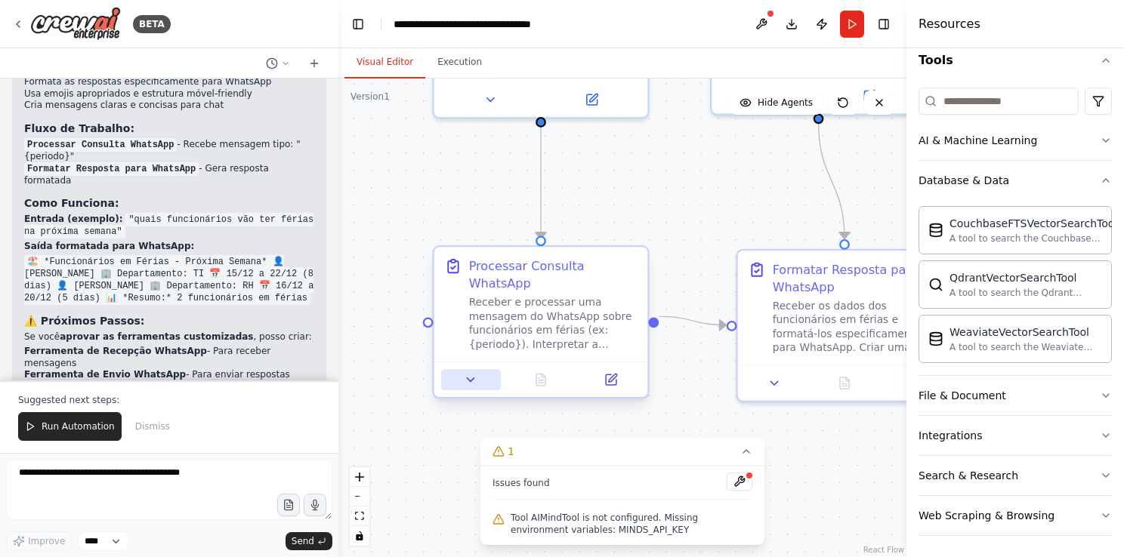
click at [479, 369] on button at bounding box center [471, 379] width 60 height 21
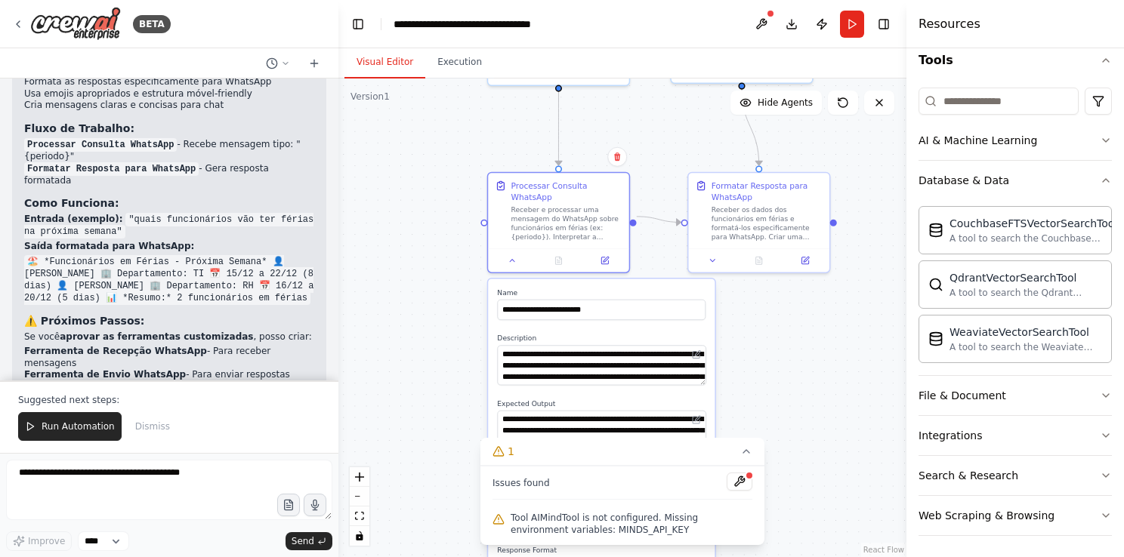
drag, startPoint x: 443, startPoint y: 363, endPoint x: 437, endPoint y: 204, distance: 159.5
click at [437, 204] on div ".deletable-edge-delete-btn { width: 20px; height: 20px; border: 0px solid #ffff…" at bounding box center [622, 318] width 568 height 479
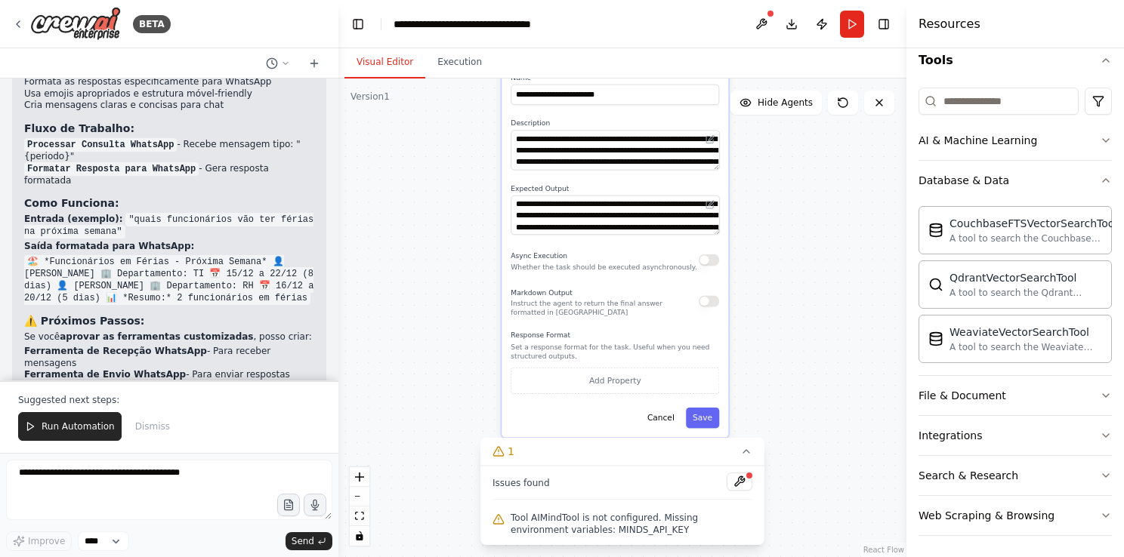
drag, startPoint x: 793, startPoint y: 376, endPoint x: 797, endPoint y: 223, distance: 153.4
click at [812, 218] on div ".deletable-edge-delete-btn { width: 20px; height: 20px; border: 0px solid #ffff…" at bounding box center [622, 318] width 568 height 479
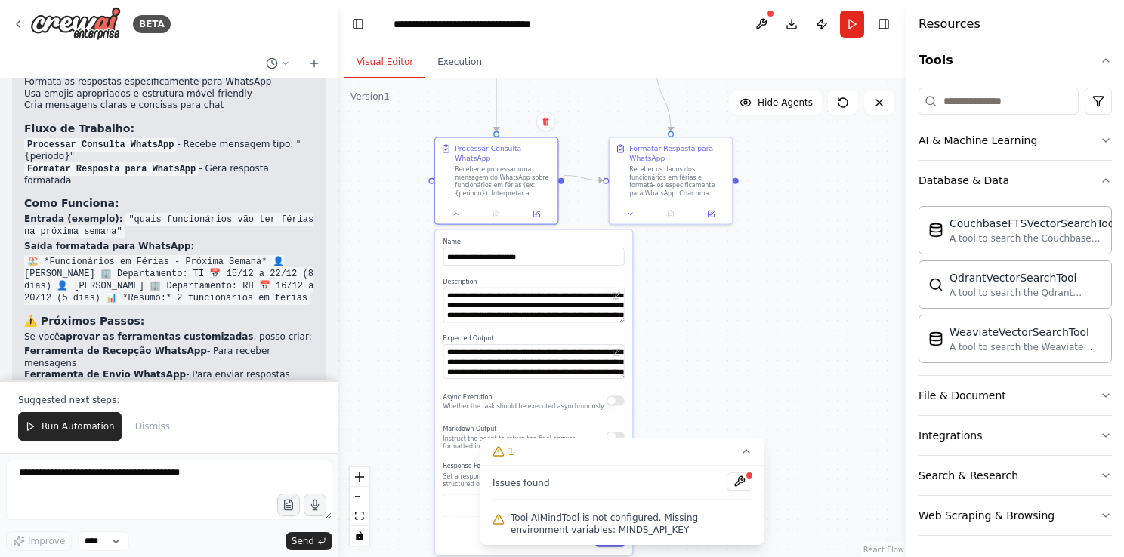
drag, startPoint x: 788, startPoint y: 248, endPoint x: 695, endPoint y: 376, distance: 157.8
click at [702, 388] on div ".deletable-edge-delete-btn { width: 20px; height: 20px; border: 0px solid #ffff…" at bounding box center [622, 318] width 568 height 479
click at [452, 211] on div at bounding box center [493, 213] width 122 height 20
click at [452, 209] on icon at bounding box center [453, 213] width 8 height 8
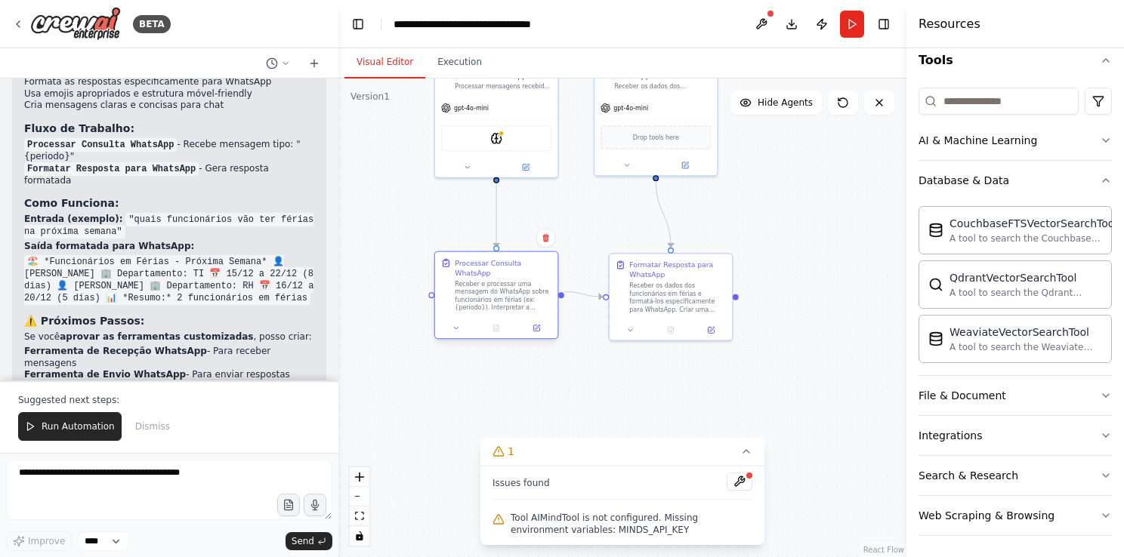
drag, startPoint x: 517, startPoint y: 239, endPoint x: 501, endPoint y: 318, distance: 80.7
click at [520, 369] on div ".deletable-edge-delete-btn { width: 20px; height: 20px; border: 0px solid #ffff…" at bounding box center [622, 318] width 568 height 479
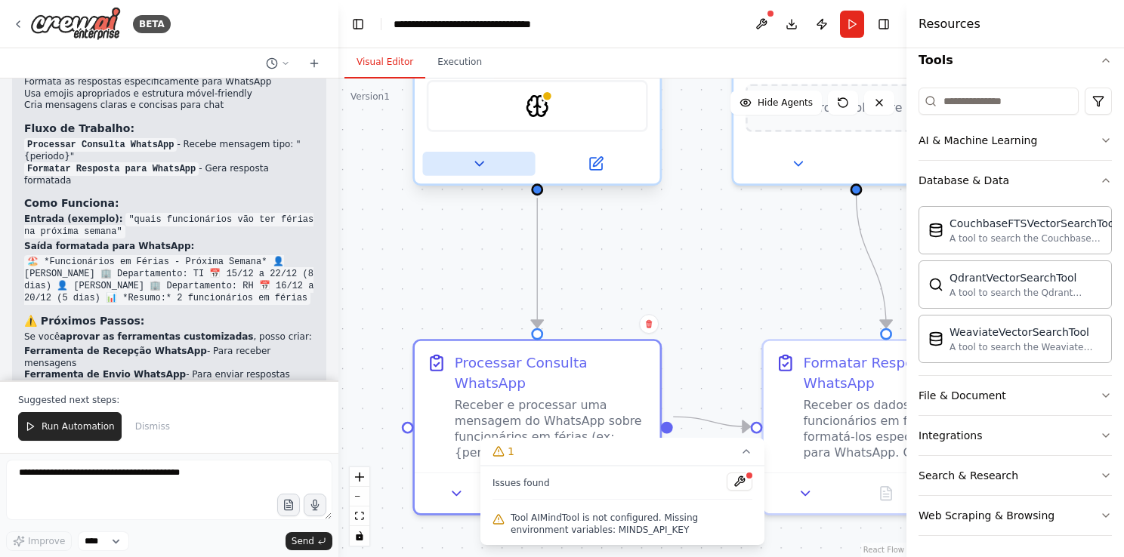
click at [480, 167] on icon at bounding box center [478, 164] width 16 height 16
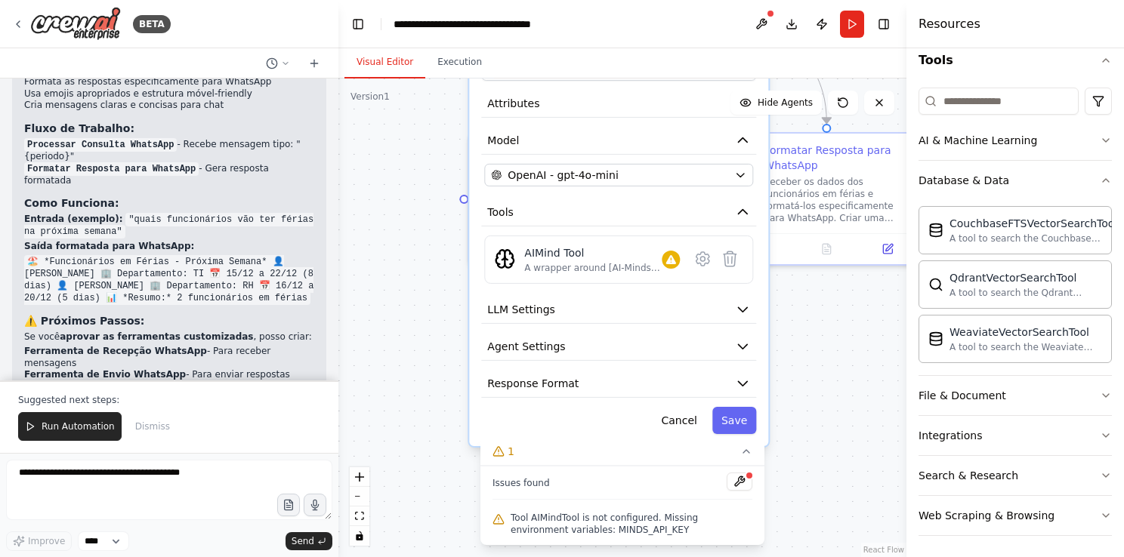
drag, startPoint x: 399, startPoint y: 349, endPoint x: 416, endPoint y: 162, distance: 188.1
click at [417, 162] on div ".deletable-edge-delete-btn { width: 20px; height: 20px; border: 0px solid #ffff…" at bounding box center [622, 318] width 568 height 479
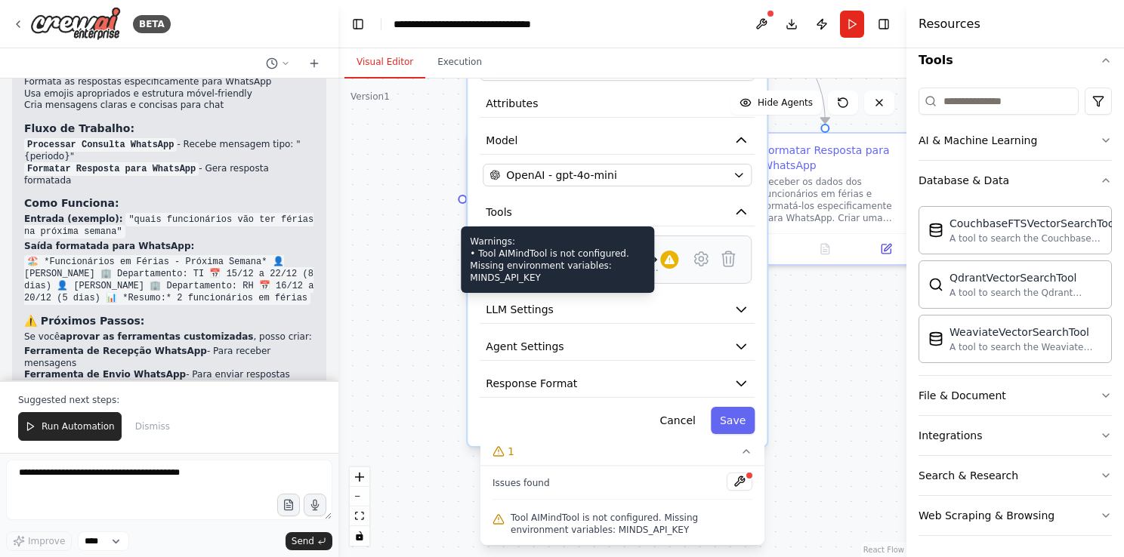
click at [667, 262] on icon at bounding box center [669, 260] width 12 height 12
click at [674, 264] on div at bounding box center [669, 260] width 18 height 18
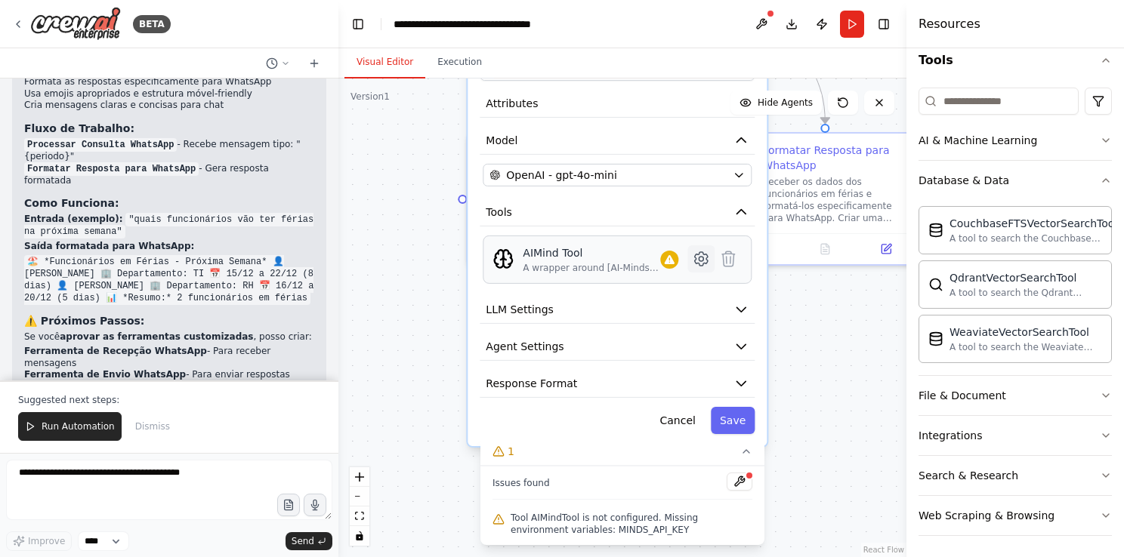
click at [705, 261] on icon at bounding box center [701, 259] width 13 height 14
click at [700, 258] on icon at bounding box center [701, 259] width 5 height 5
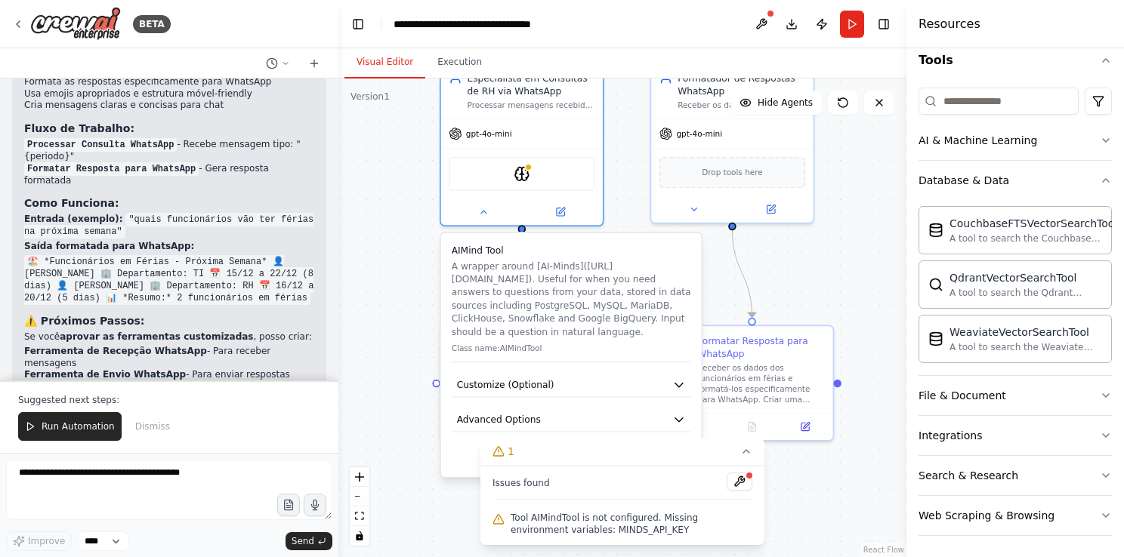
drag, startPoint x: 613, startPoint y: 242, endPoint x: 568, endPoint y: 419, distance: 182.4
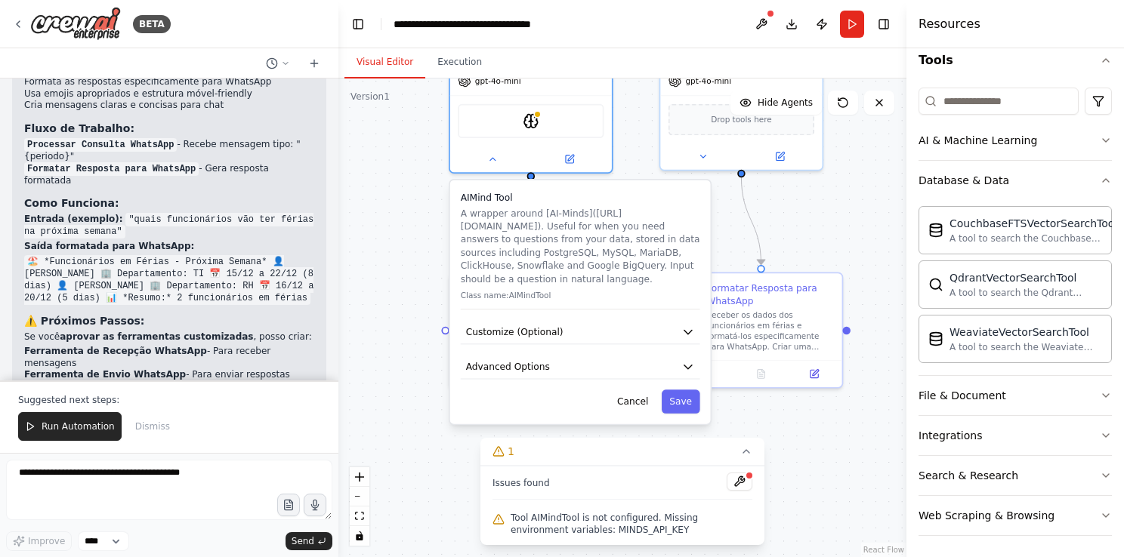
drag, startPoint x: 579, startPoint y: 310, endPoint x: 586, endPoint y: 267, distance: 43.6
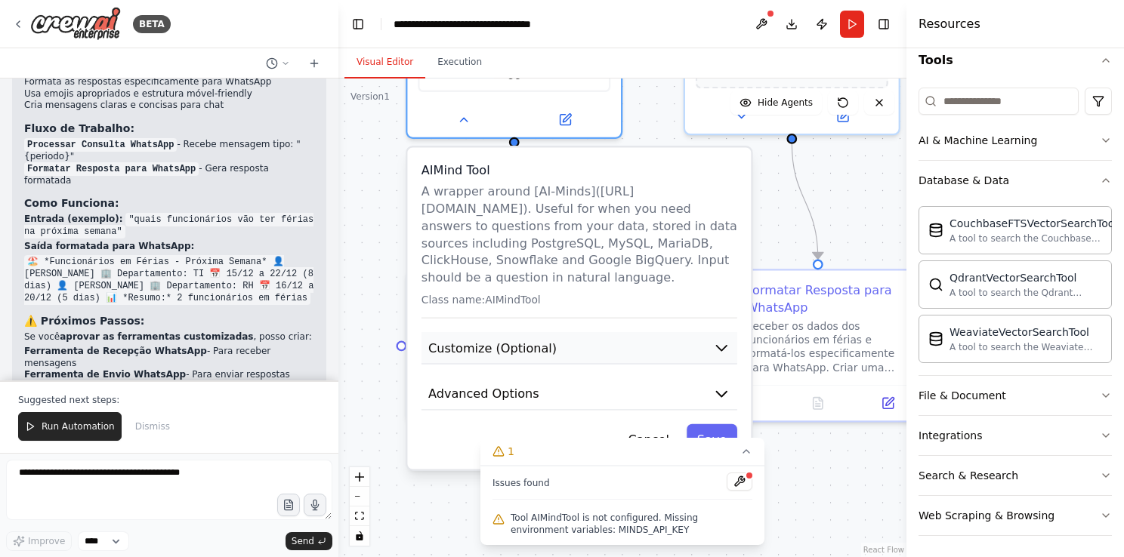
click at [723, 339] on icon "button" at bounding box center [721, 347] width 17 height 17
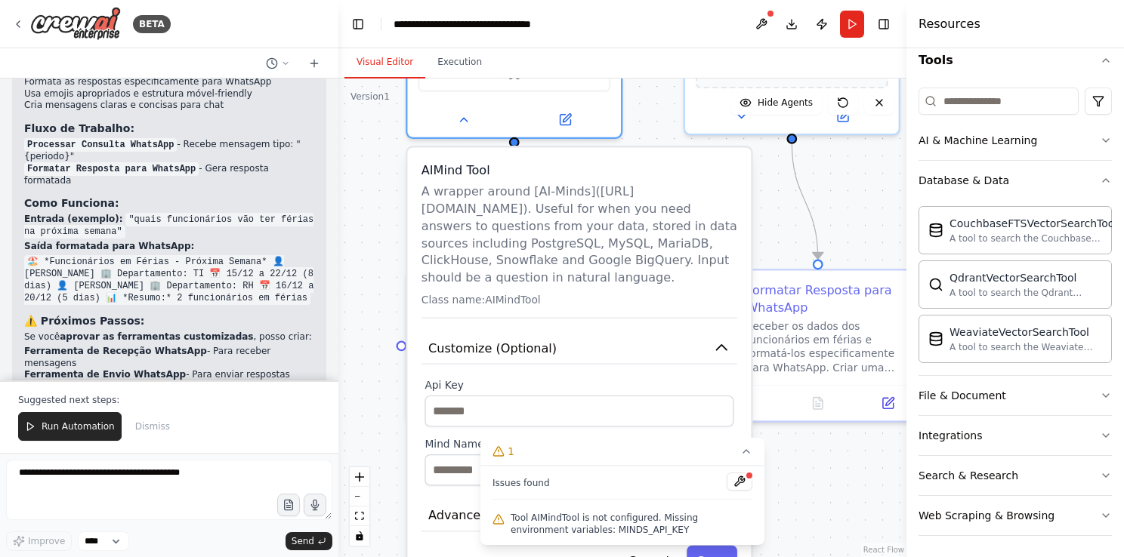
click at [698, 378] on label "Api Key" at bounding box center [578, 385] width 309 height 14
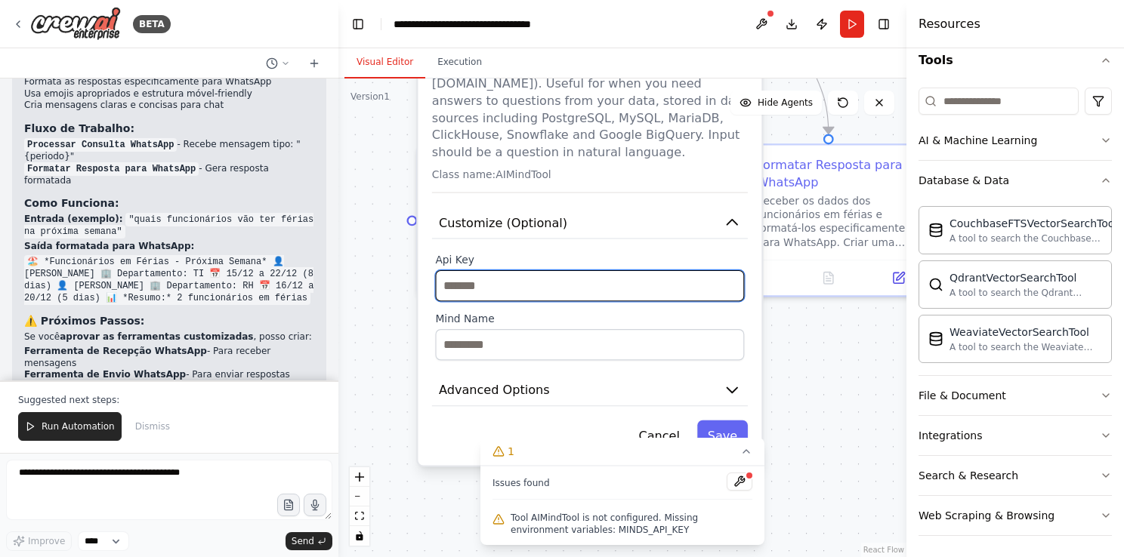
drag, startPoint x: 650, startPoint y: 384, endPoint x: 662, endPoint y: 249, distance: 135.6
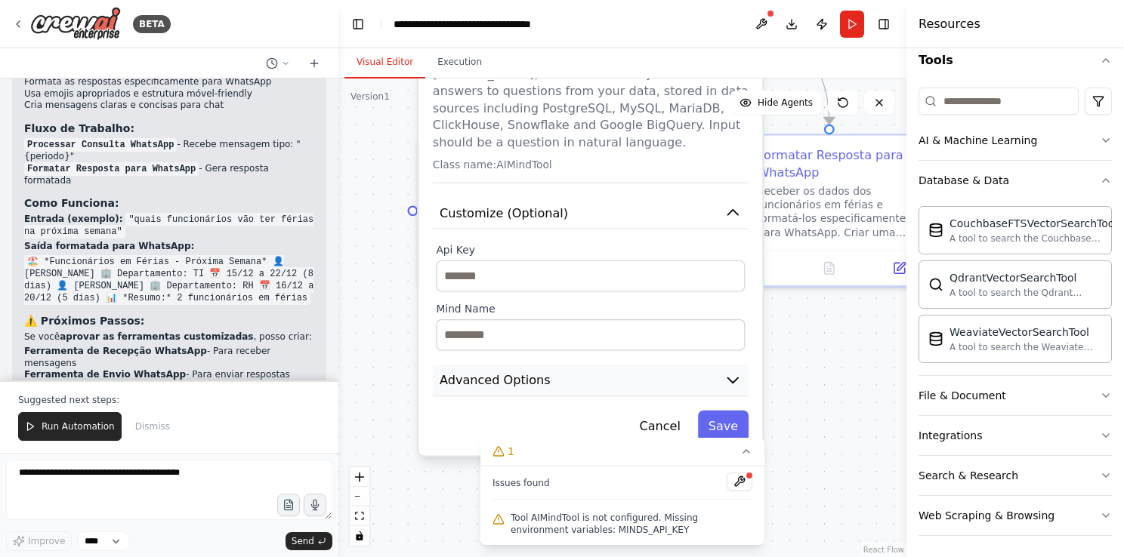
click at [732, 369] on button "Advanced Options" at bounding box center [591, 381] width 316 height 32
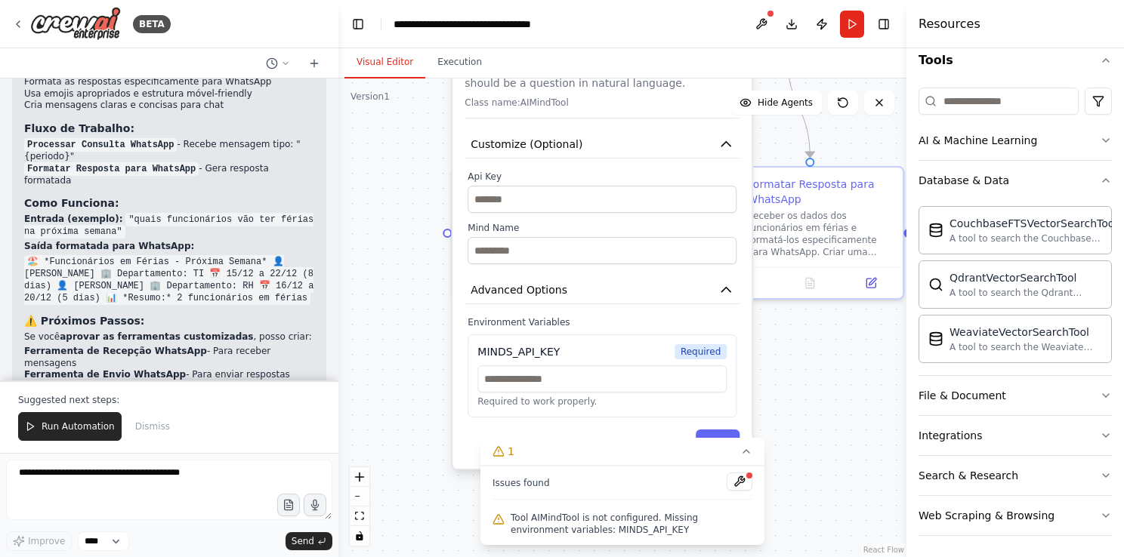
drag, startPoint x: 686, startPoint y: 376, endPoint x: 686, endPoint y: 295, distance: 81.6
click at [686, 295] on div "AIMind Tool A wrapper around [AI-Minds](https://mindsdb.com/minds). Useful for …" at bounding box center [601, 219] width 299 height 499
click at [583, 365] on input "text" at bounding box center [601, 378] width 249 height 27
click at [394, 372] on div ".deletable-edge-delete-btn { width: 20px; height: 20px; border: 0px solid #ffff…" at bounding box center [622, 318] width 568 height 479
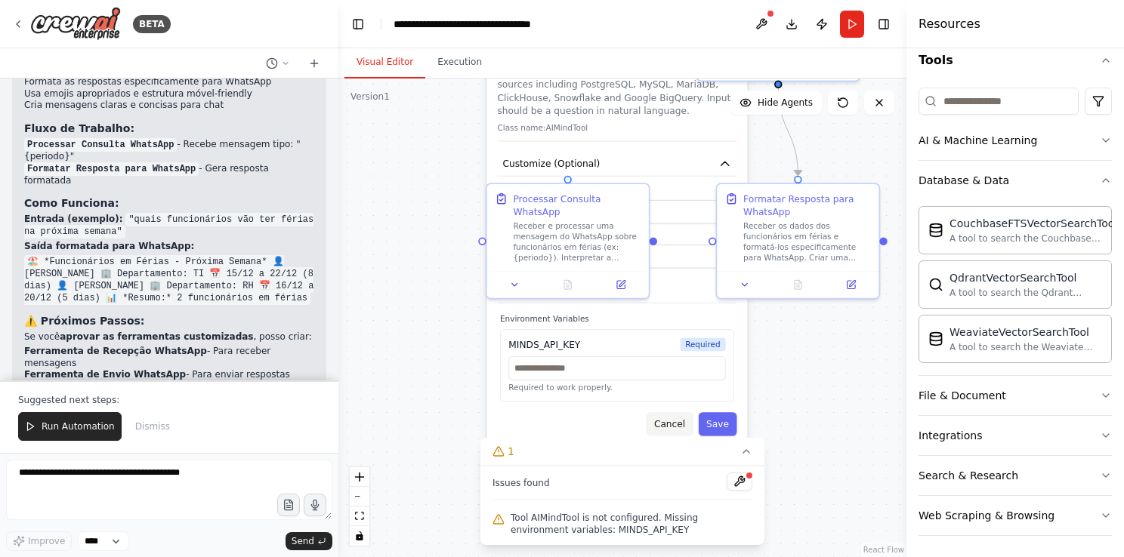
click at [675, 412] on button "Cancel" at bounding box center [669, 423] width 47 height 23
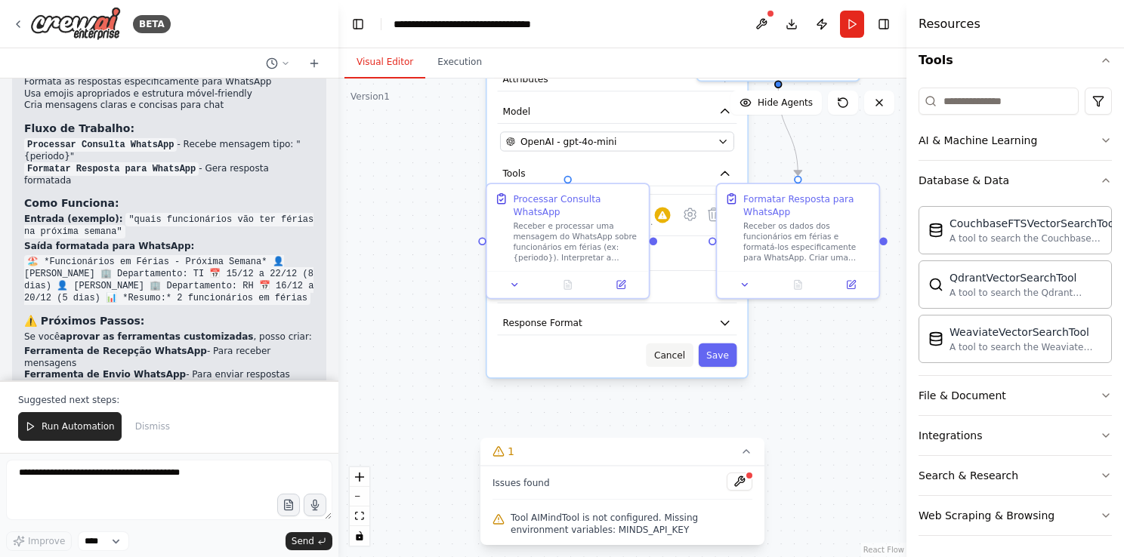
click at [670, 351] on button "Cancel" at bounding box center [669, 355] width 47 height 23
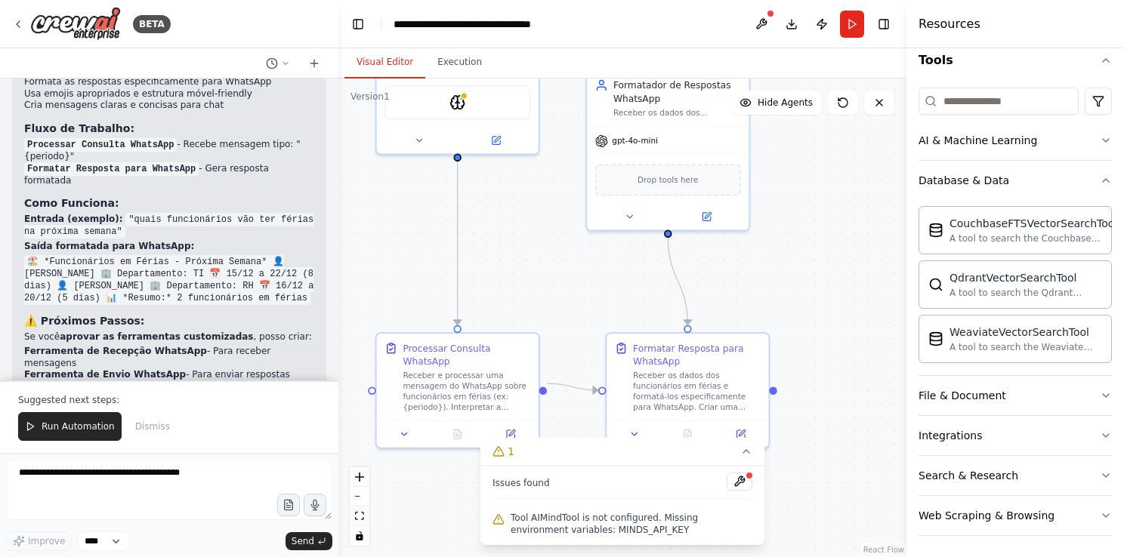
drag, startPoint x: 675, startPoint y: 353, endPoint x: 566, endPoint y: 497, distance: 180.0
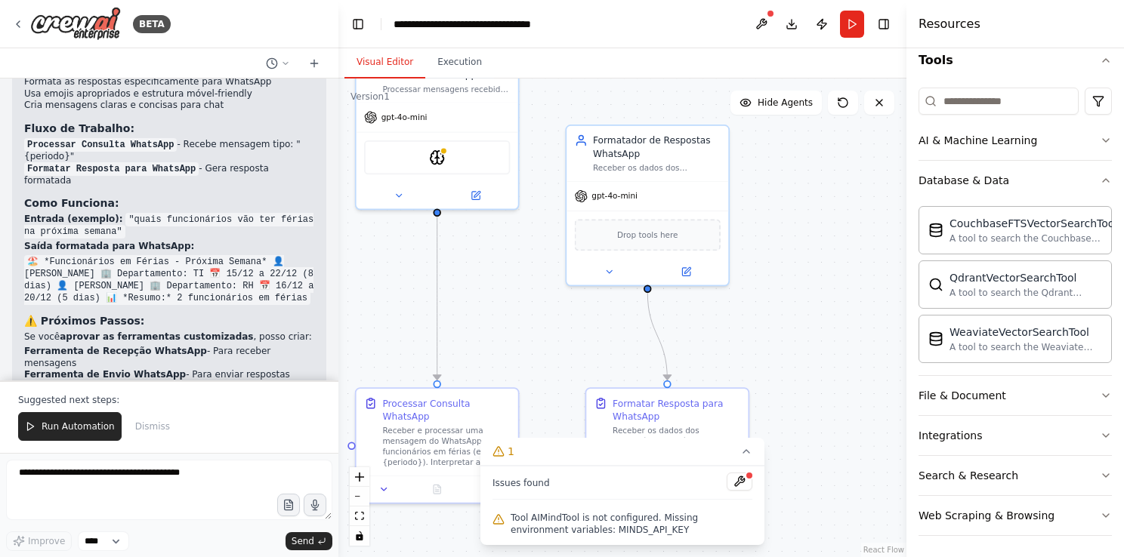
drag, startPoint x: 582, startPoint y: 304, endPoint x: 565, endPoint y: 358, distance: 57.1
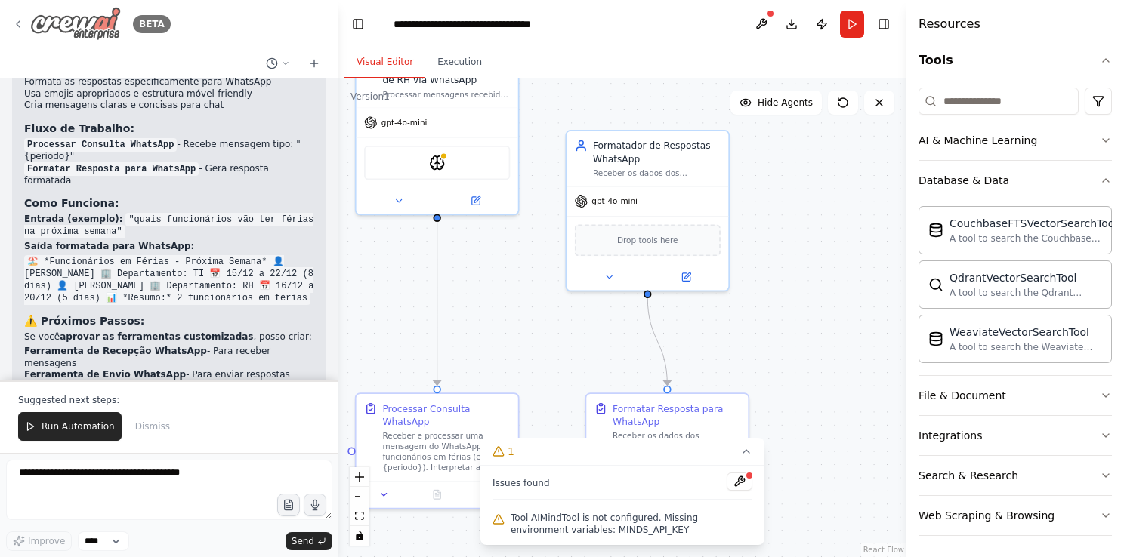
click at [21, 23] on icon at bounding box center [18, 24] width 12 height 12
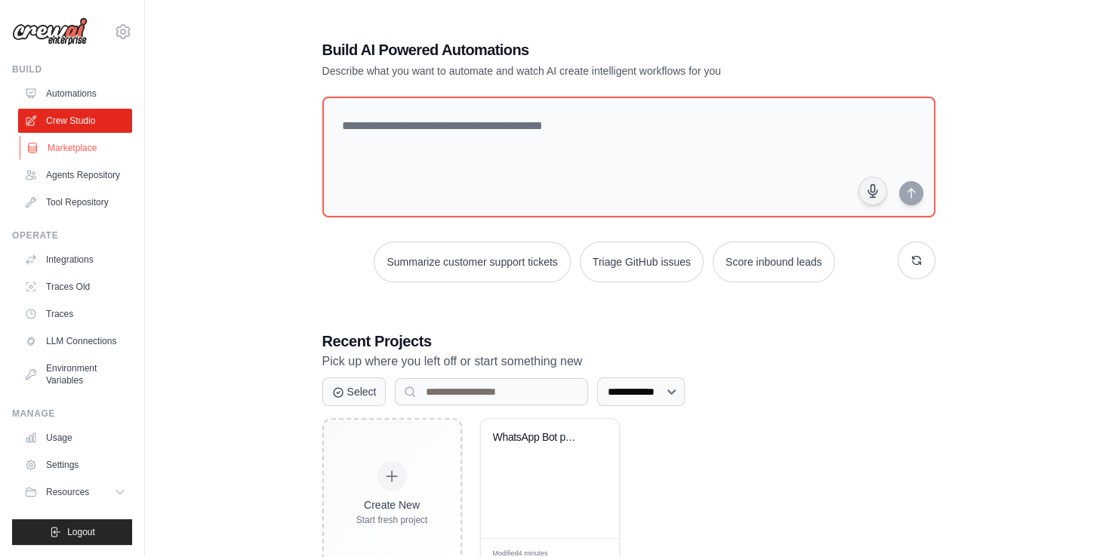
click at [73, 142] on link "Marketplace" at bounding box center [77, 148] width 114 height 24
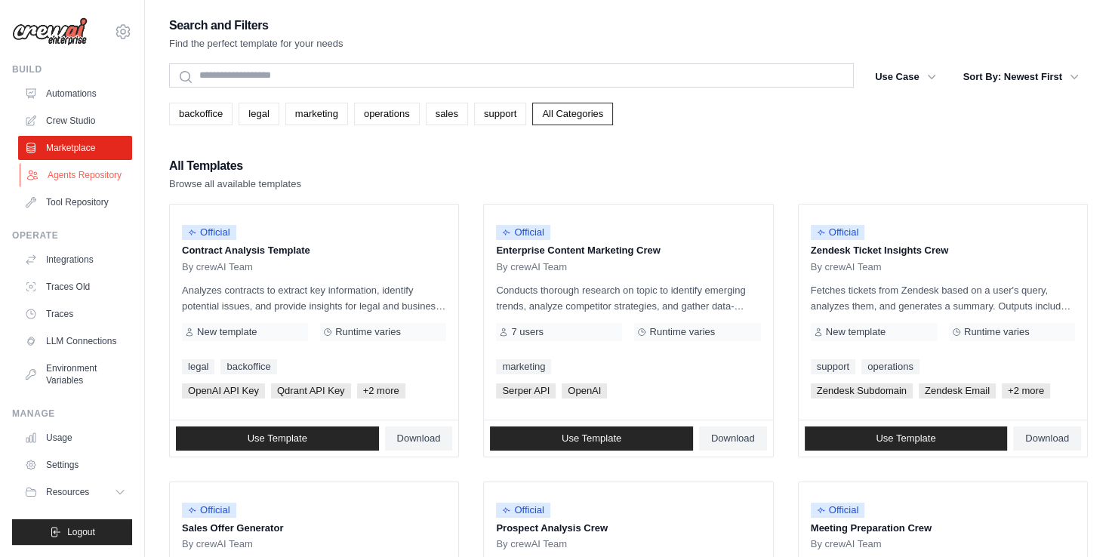
click at [85, 174] on link "Agents Repository" at bounding box center [77, 175] width 114 height 24
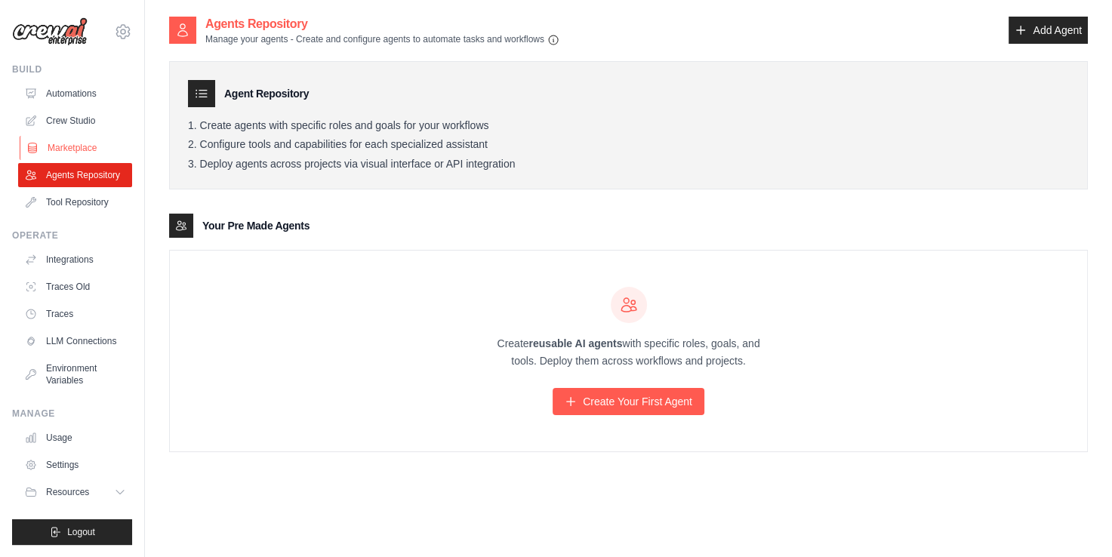
click at [88, 143] on link "Marketplace" at bounding box center [77, 148] width 114 height 24
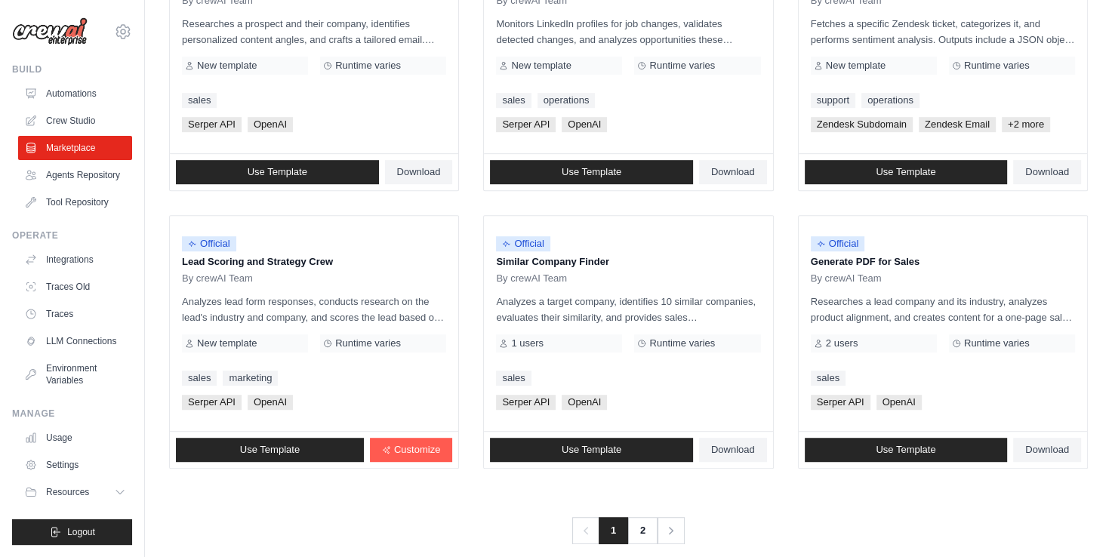
scroll to position [840, 0]
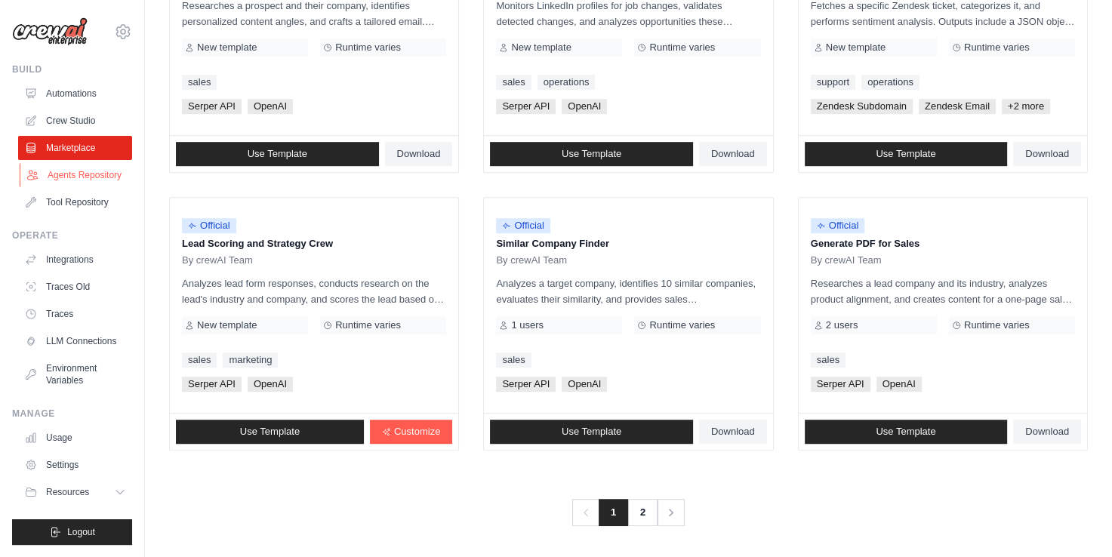
click at [97, 175] on link "Agents Repository" at bounding box center [77, 175] width 114 height 24
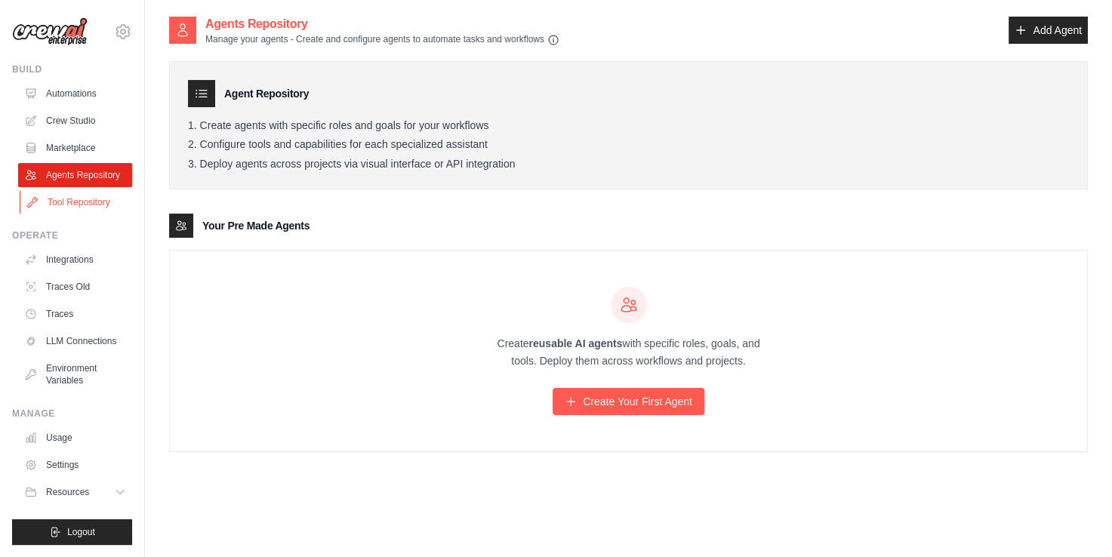
click at [94, 209] on link "Tool Repository" at bounding box center [77, 202] width 114 height 24
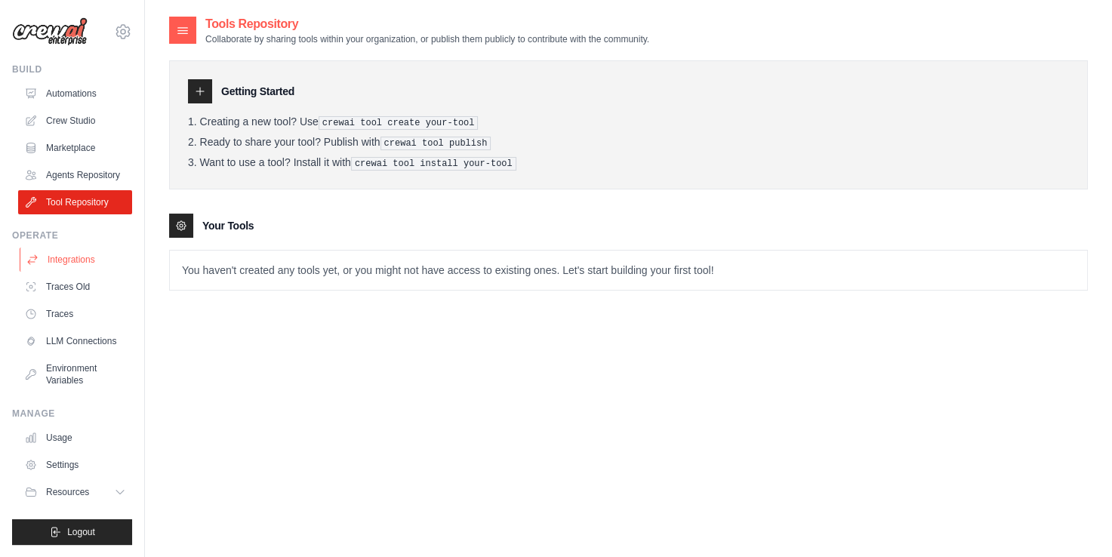
click at [81, 267] on link "Integrations" at bounding box center [77, 260] width 114 height 24
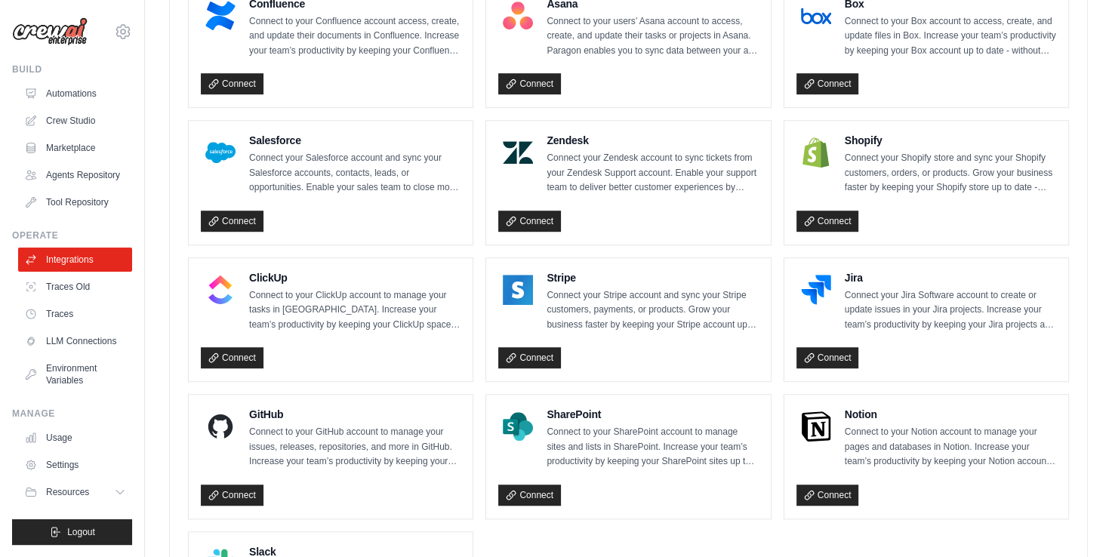
scroll to position [888, 0]
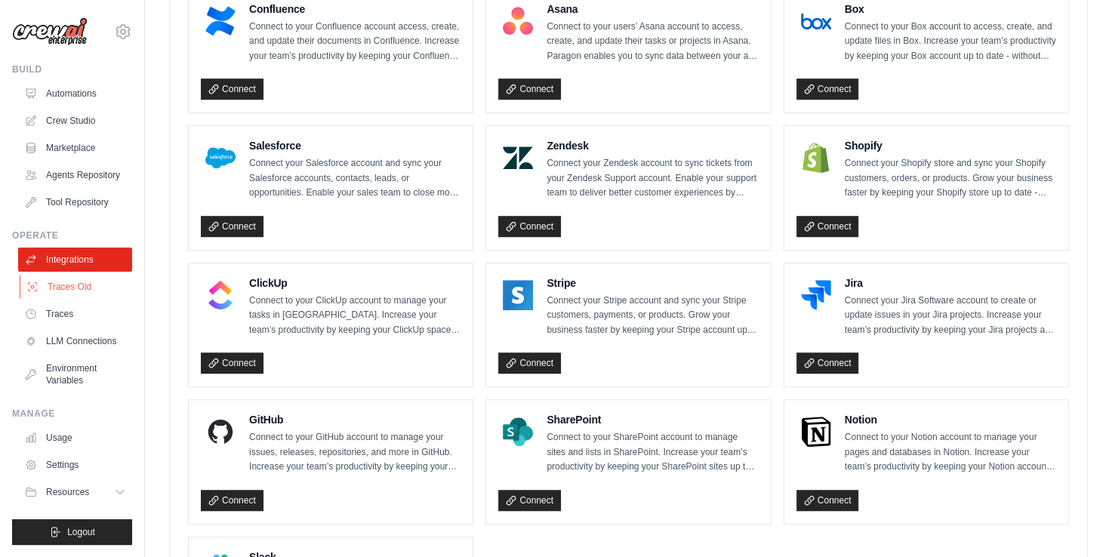
click at [58, 289] on link "Traces Old" at bounding box center [77, 287] width 114 height 24
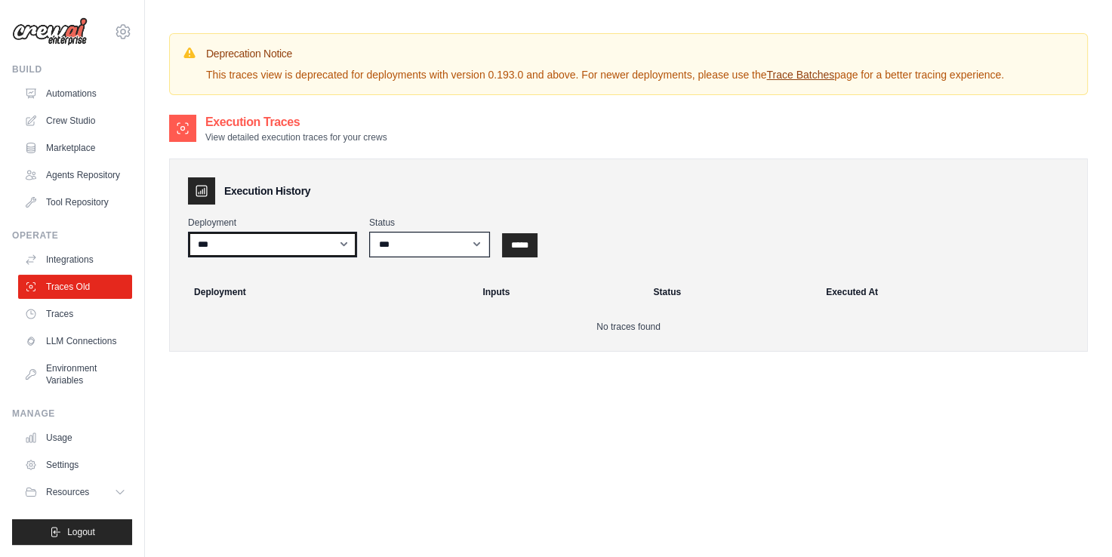
click at [347, 245] on select "***" at bounding box center [272, 245] width 169 height 26
drag, startPoint x: 347, startPoint y: 245, endPoint x: 329, endPoint y: 246, distance: 17.4
click at [347, 245] on select "***" at bounding box center [272, 245] width 169 height 26
click at [69, 305] on link "Traces" at bounding box center [77, 314] width 114 height 24
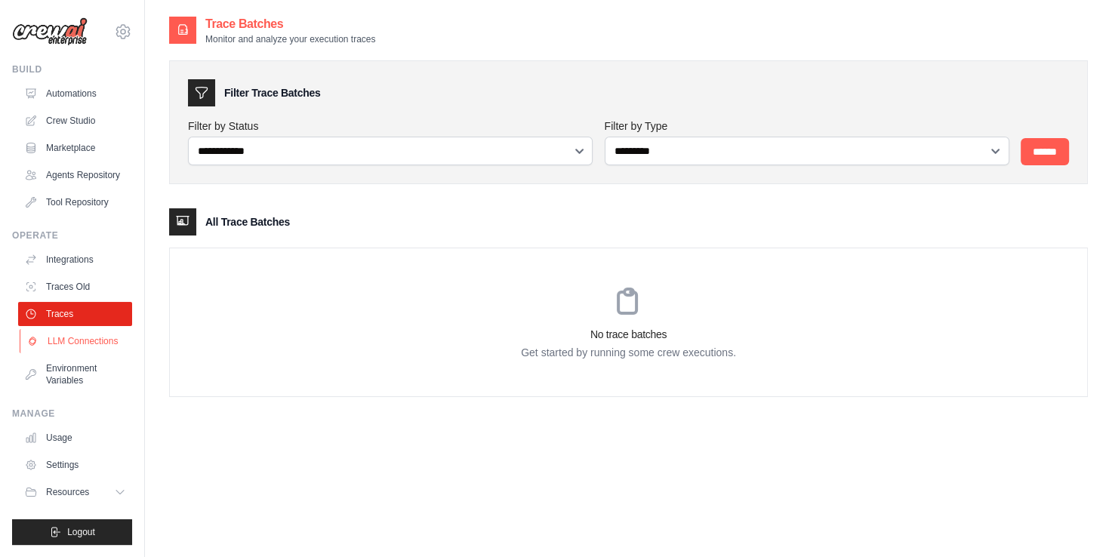
click at [70, 338] on link "LLM Connections" at bounding box center [77, 341] width 114 height 24
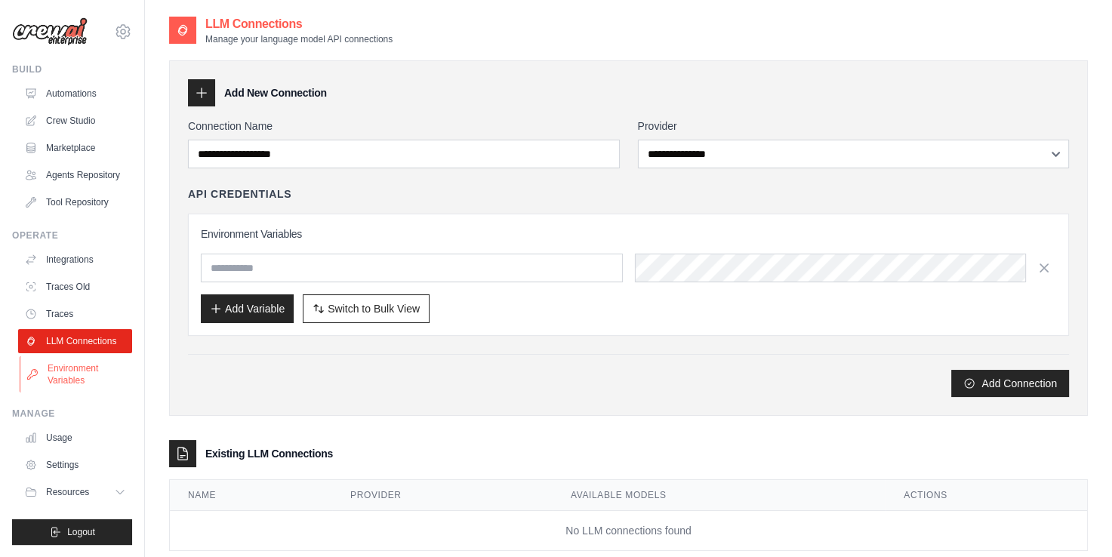
click at [82, 367] on link "Environment Variables" at bounding box center [77, 374] width 114 height 36
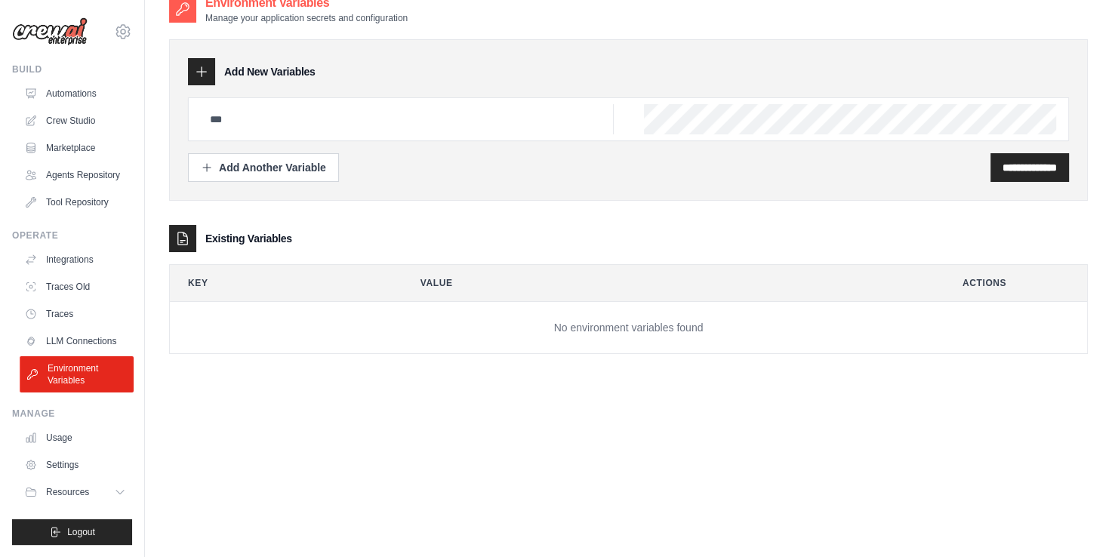
scroll to position [30, 0]
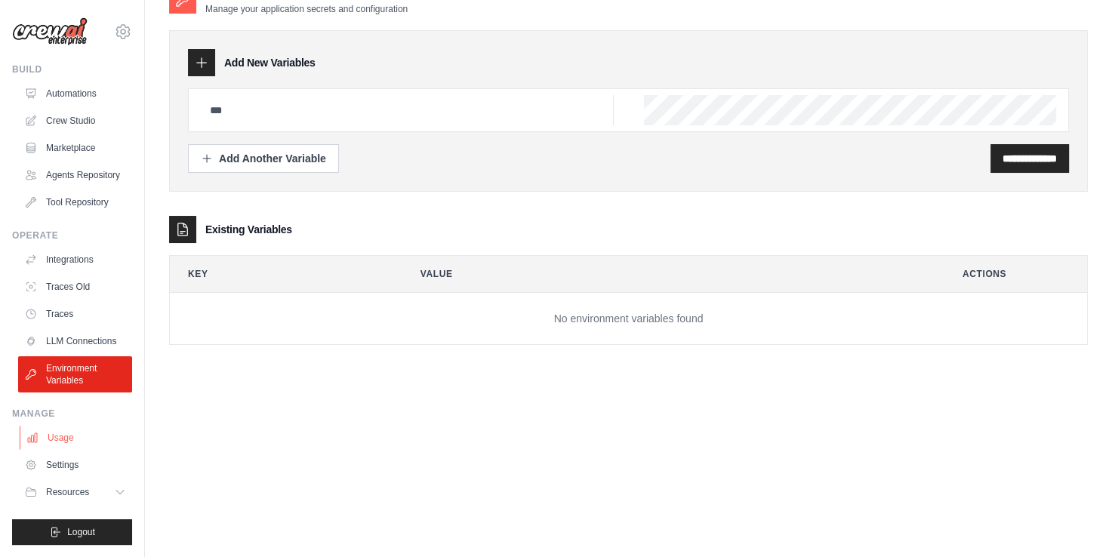
click at [63, 436] on link "Usage" at bounding box center [77, 438] width 114 height 24
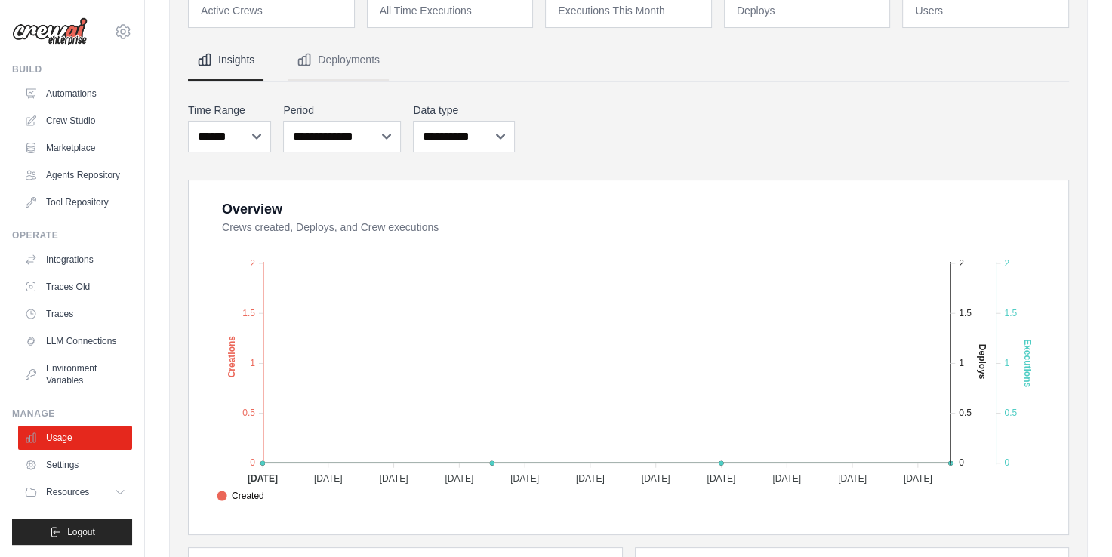
scroll to position [82, 0]
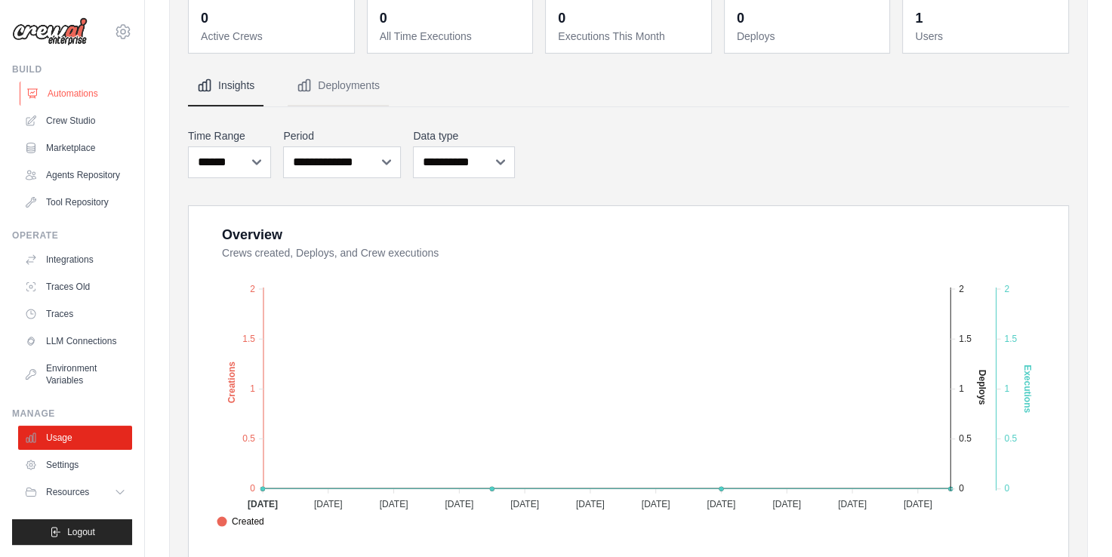
click at [58, 91] on link "Automations" at bounding box center [77, 94] width 114 height 24
